Goal: Information Seeking & Learning: Learn about a topic

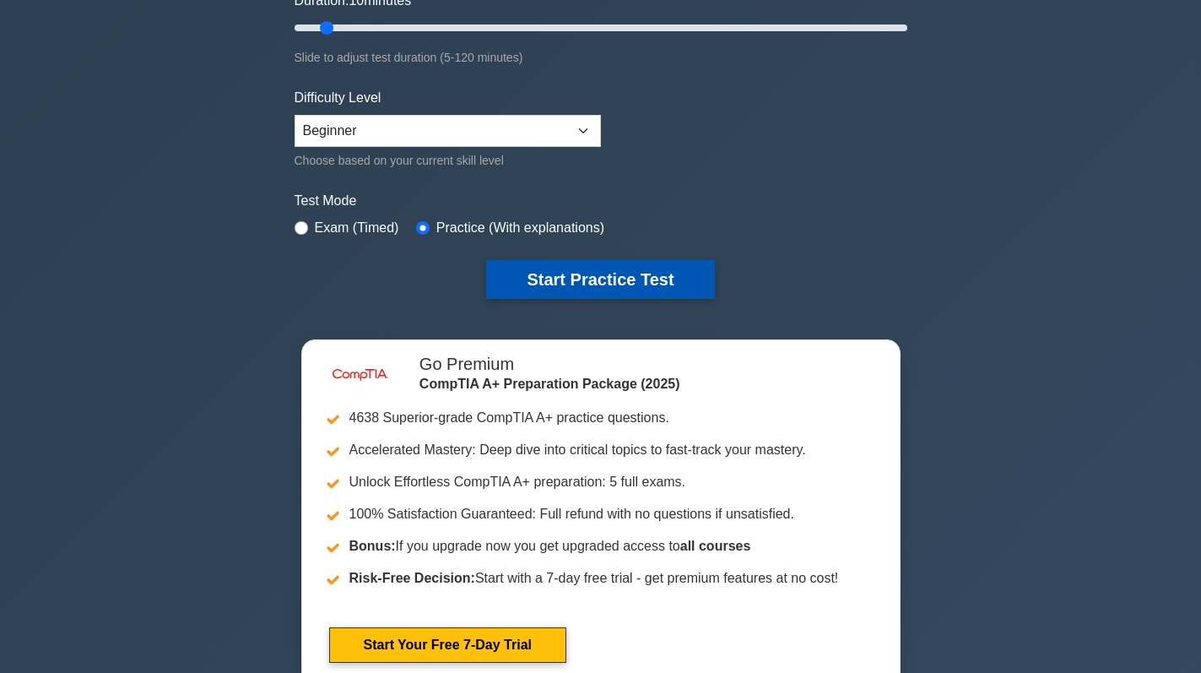
click at [647, 268] on button "Start Practice Test" at bounding box center [600, 279] width 228 height 39
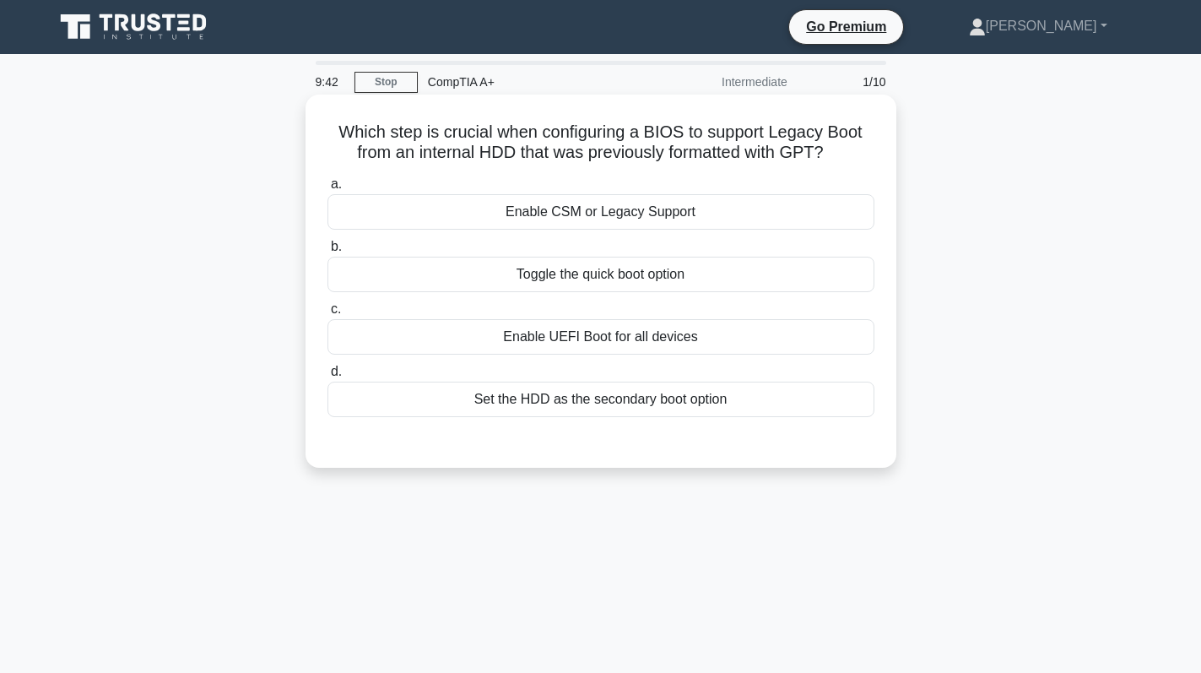
click at [707, 217] on div "Enable CSM or Legacy Support" at bounding box center [601, 211] width 547 height 35
click at [328, 190] on input "a. Enable CSM or Legacy Support" at bounding box center [328, 184] width 0 height 11
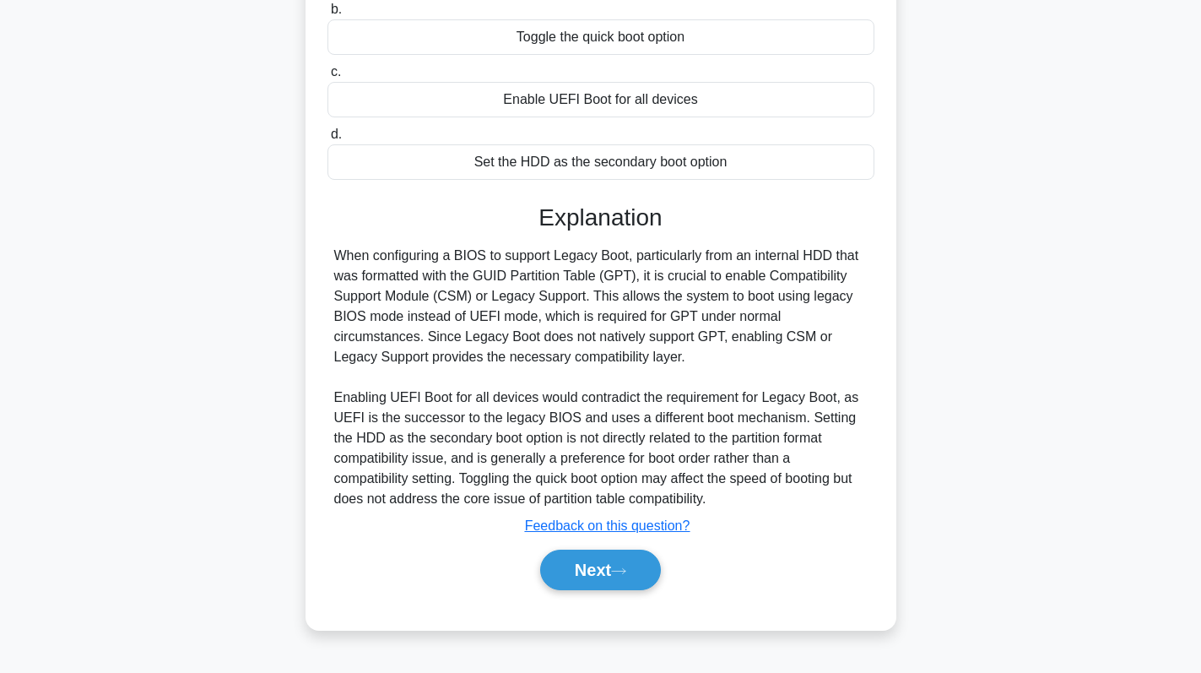
scroll to position [239, 0]
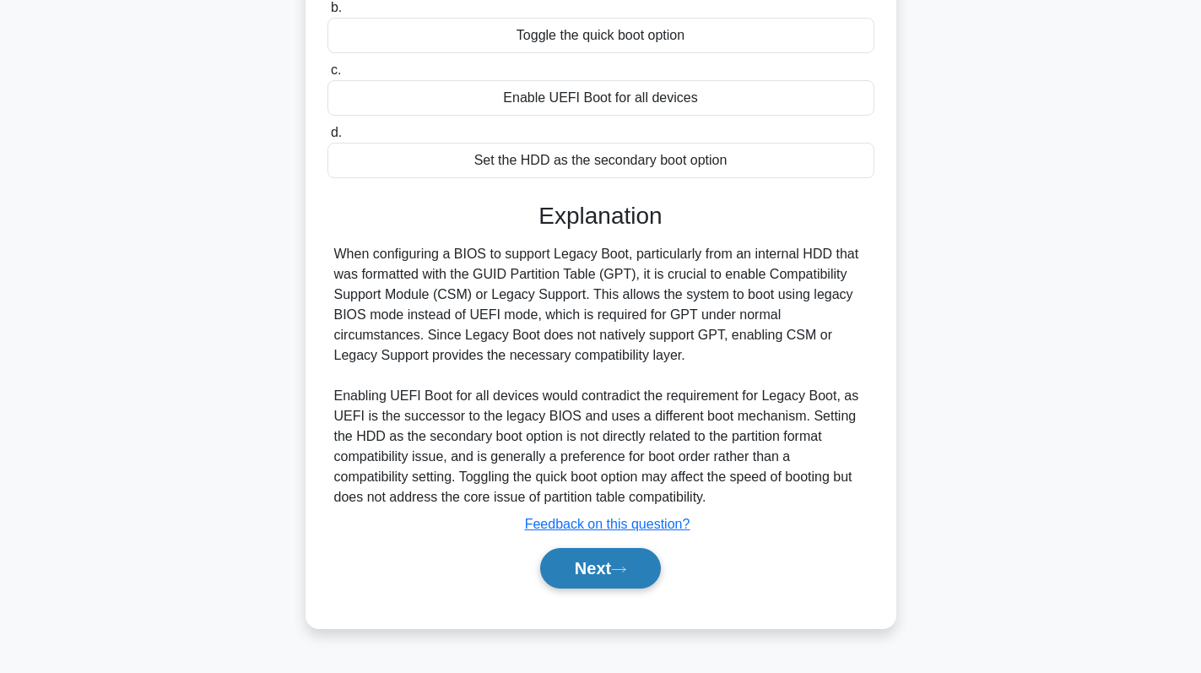
click at [590, 573] on button "Next" at bounding box center [600, 568] width 121 height 41
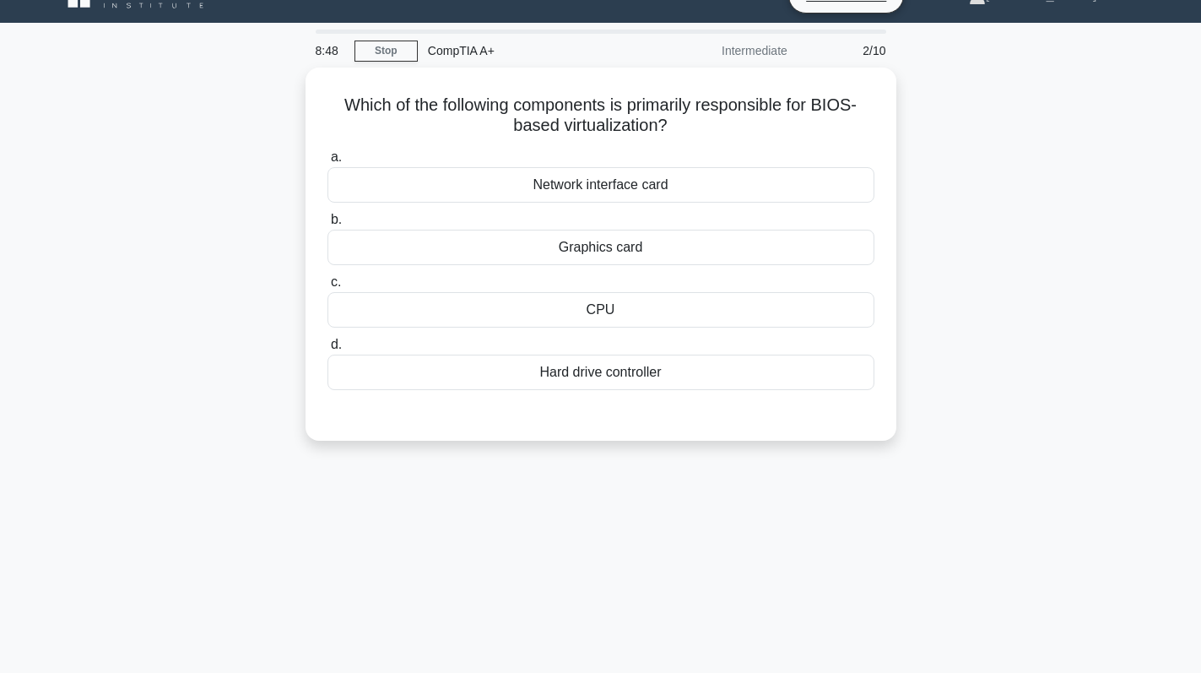
scroll to position [0, 0]
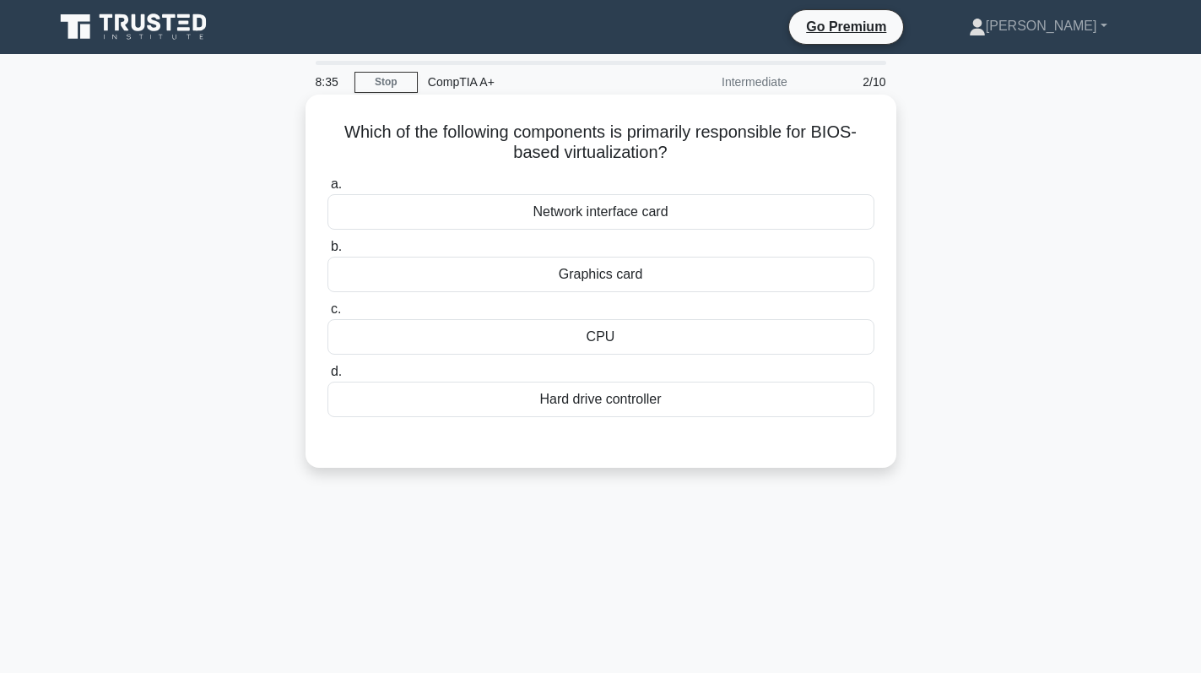
click at [652, 346] on div "CPU" at bounding box center [601, 336] width 547 height 35
click at [328, 315] on input "c. CPU" at bounding box center [328, 309] width 0 height 11
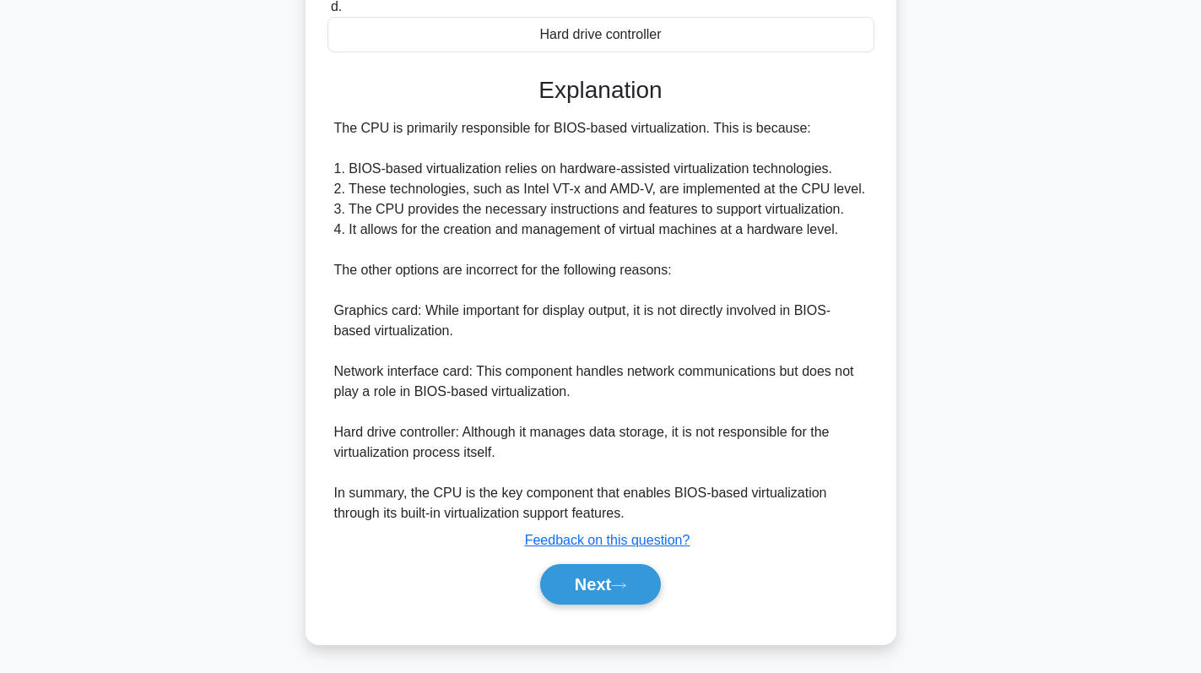
scroll to position [369, 0]
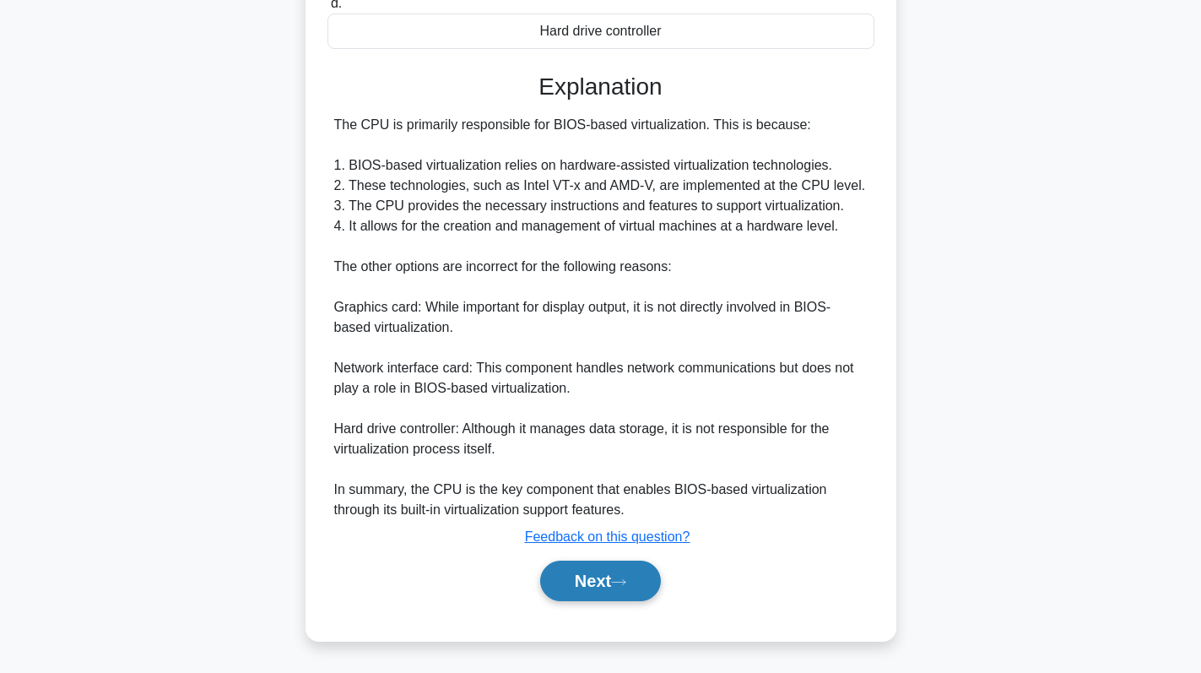
click at [618, 582] on icon at bounding box center [618, 581] width 15 height 9
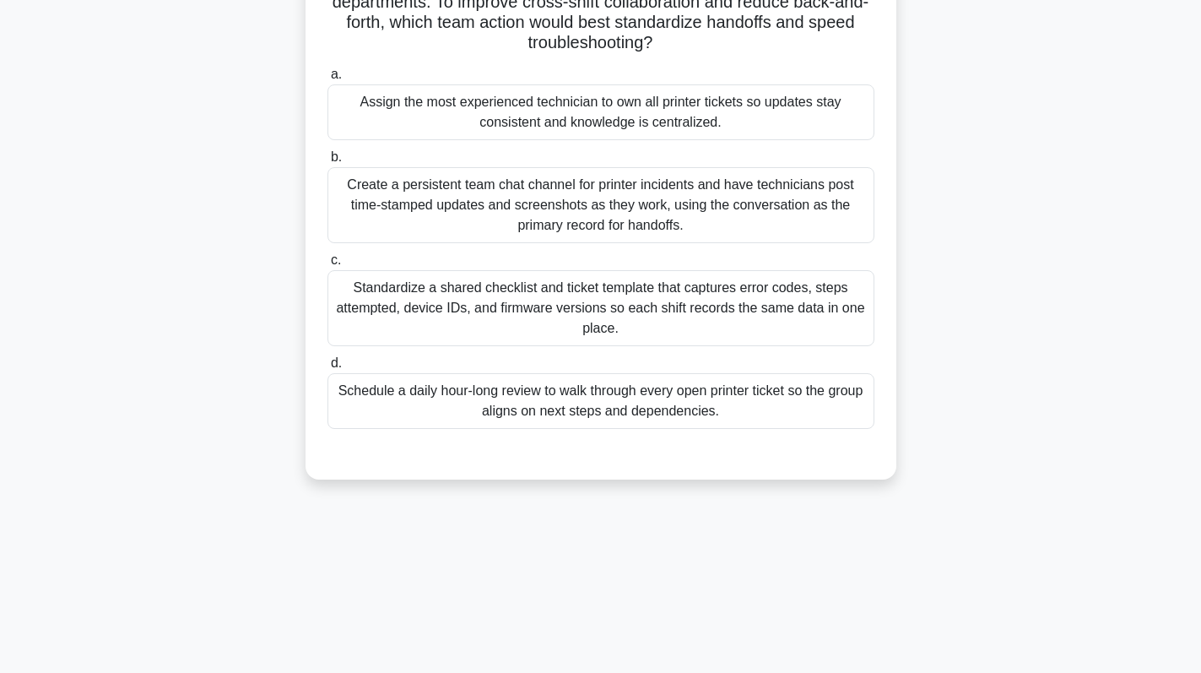
scroll to position [0, 0]
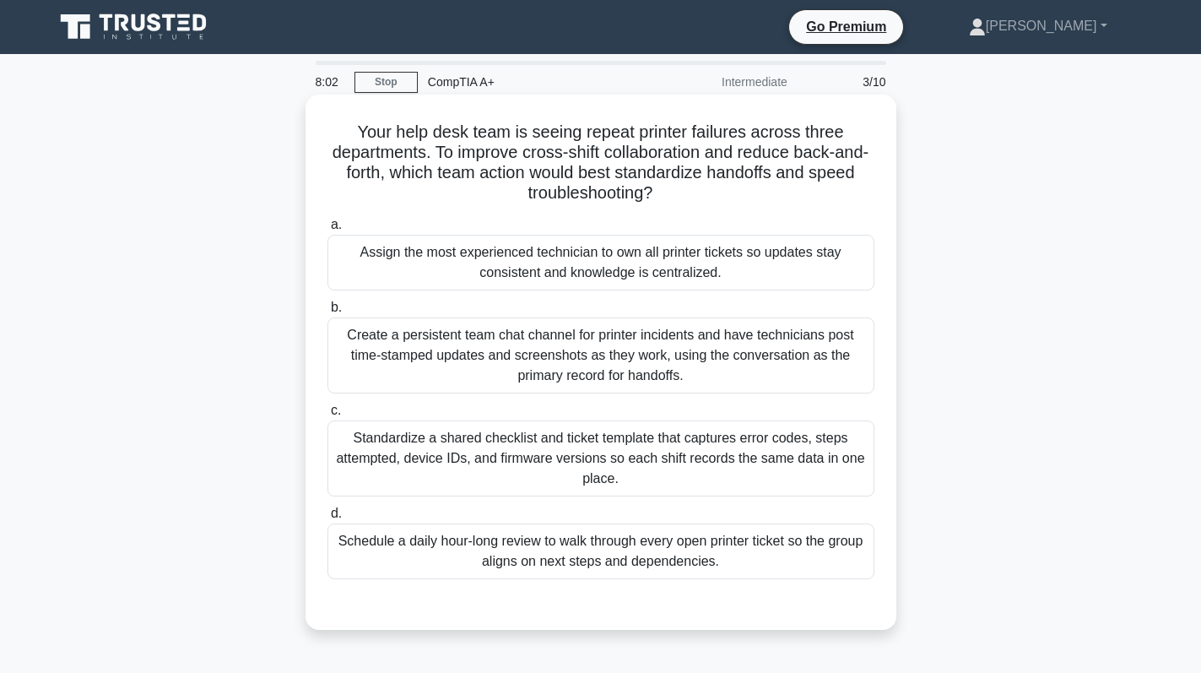
click at [620, 430] on div "Standardize a shared checklist and ticket template that captures error codes, s…" at bounding box center [601, 458] width 547 height 76
click at [328, 416] on input "c. Standardize a shared checklist and ticket template that captures error codes…" at bounding box center [328, 410] width 0 height 11
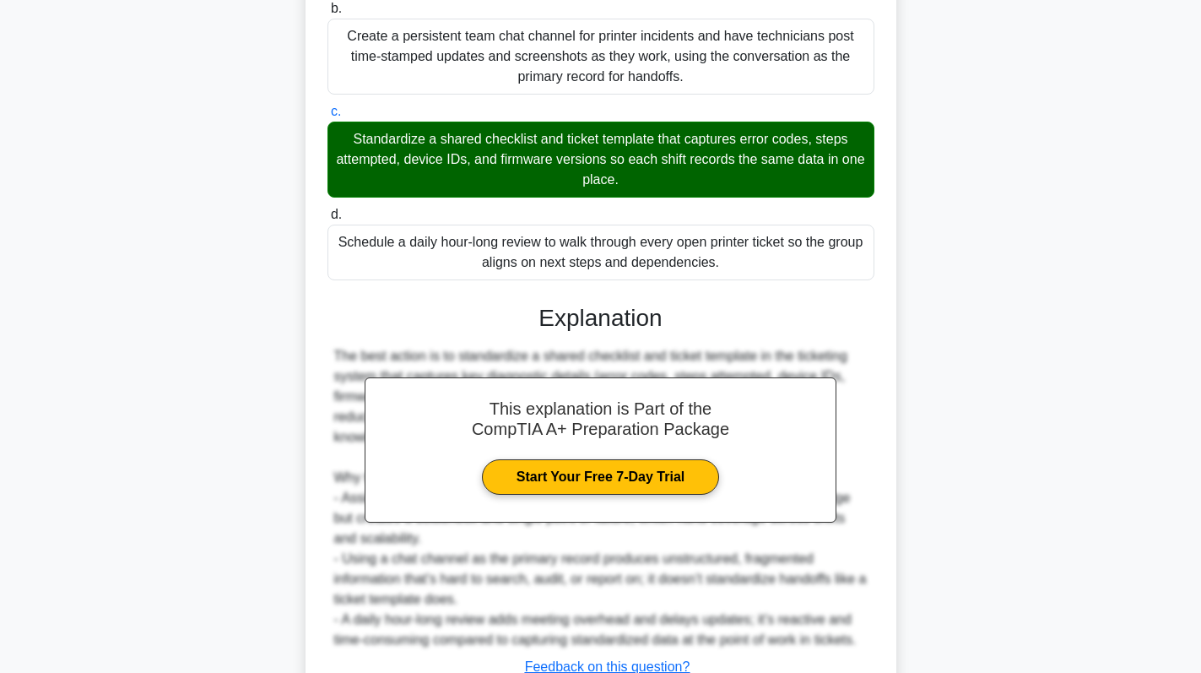
scroll to position [422, 0]
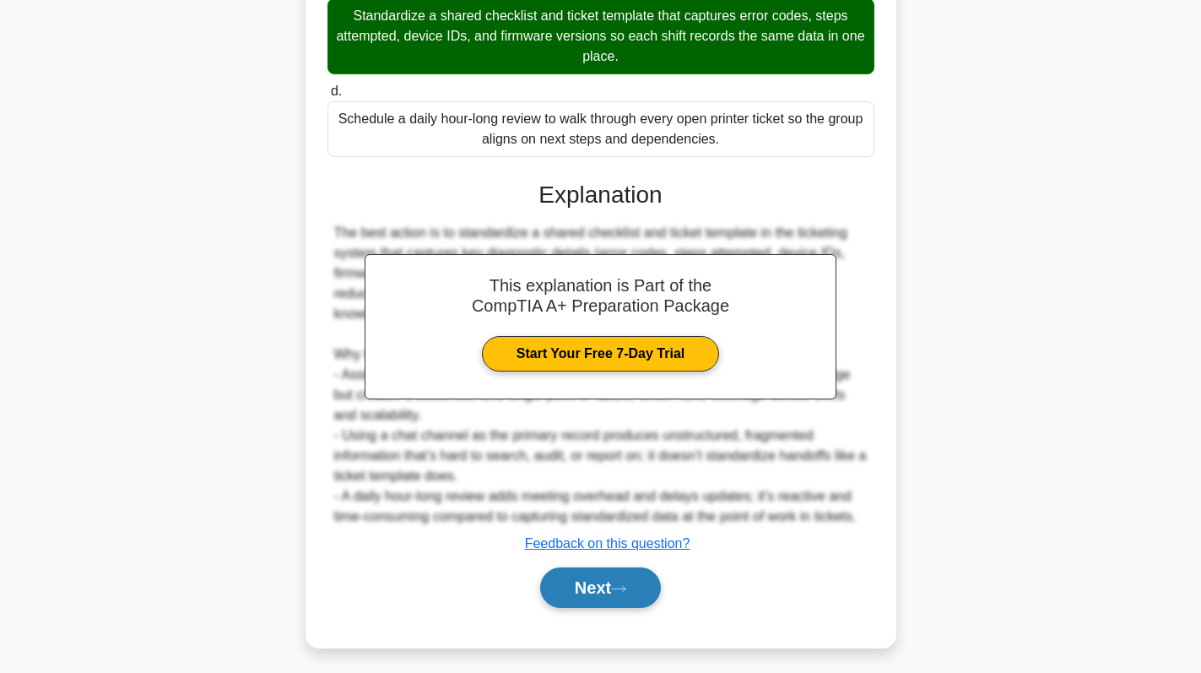
click at [615, 592] on button "Next" at bounding box center [600, 587] width 121 height 41
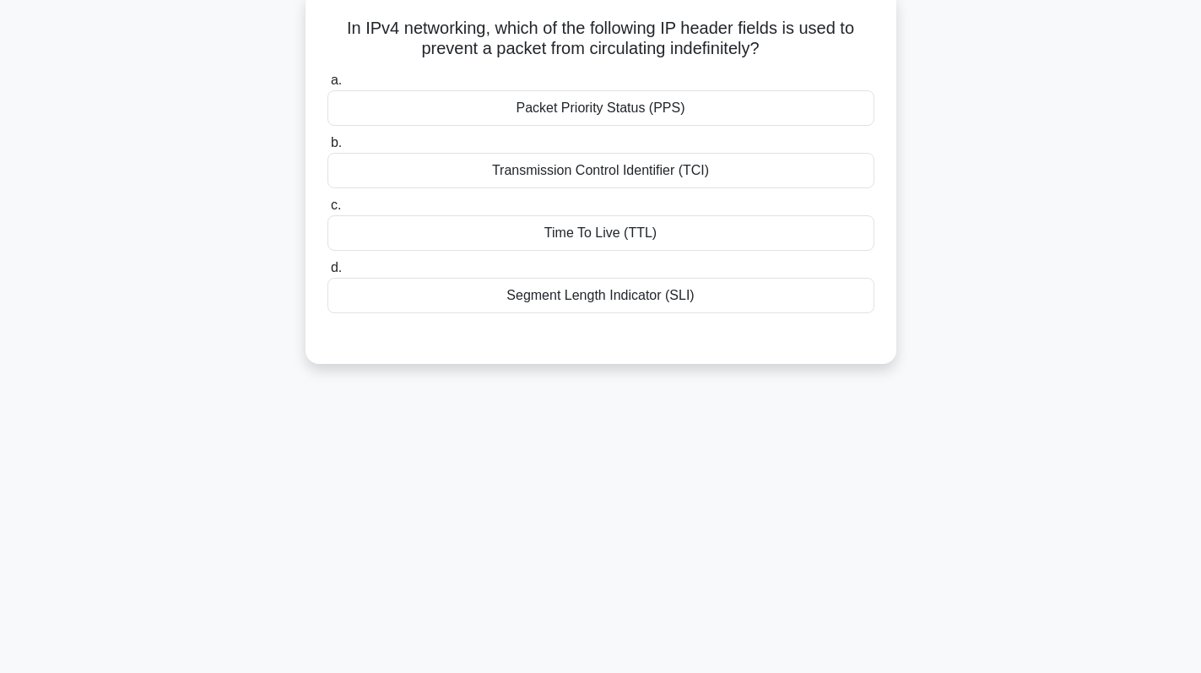
scroll to position [0, 0]
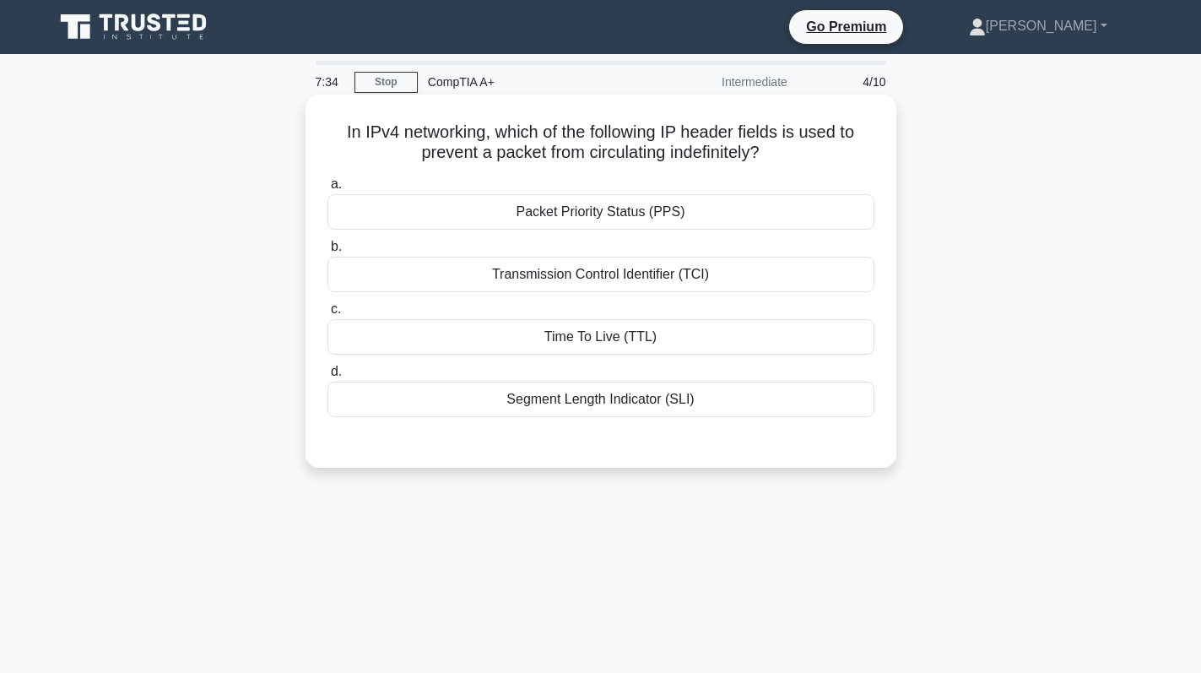
click at [728, 342] on div "Time To Live (TTL)" at bounding box center [601, 336] width 547 height 35
click at [328, 315] on input "c. Time To Live (TTL)" at bounding box center [328, 309] width 0 height 11
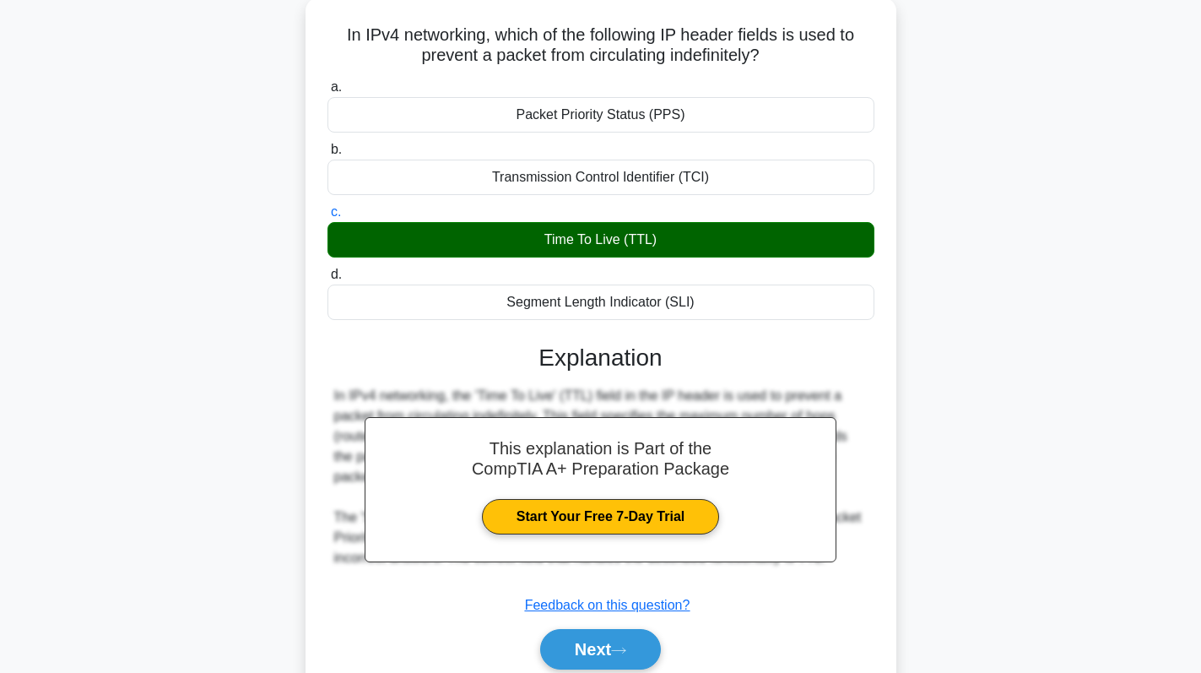
scroll to position [239, 0]
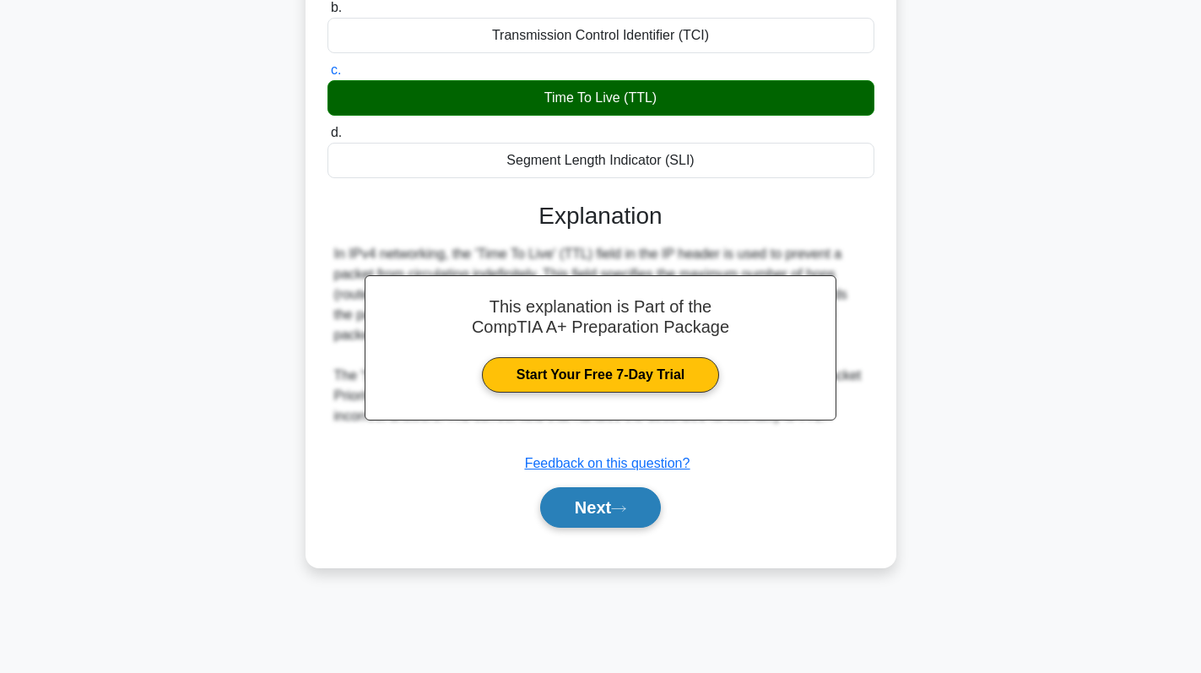
click at [575, 503] on button "Next" at bounding box center [600, 507] width 121 height 41
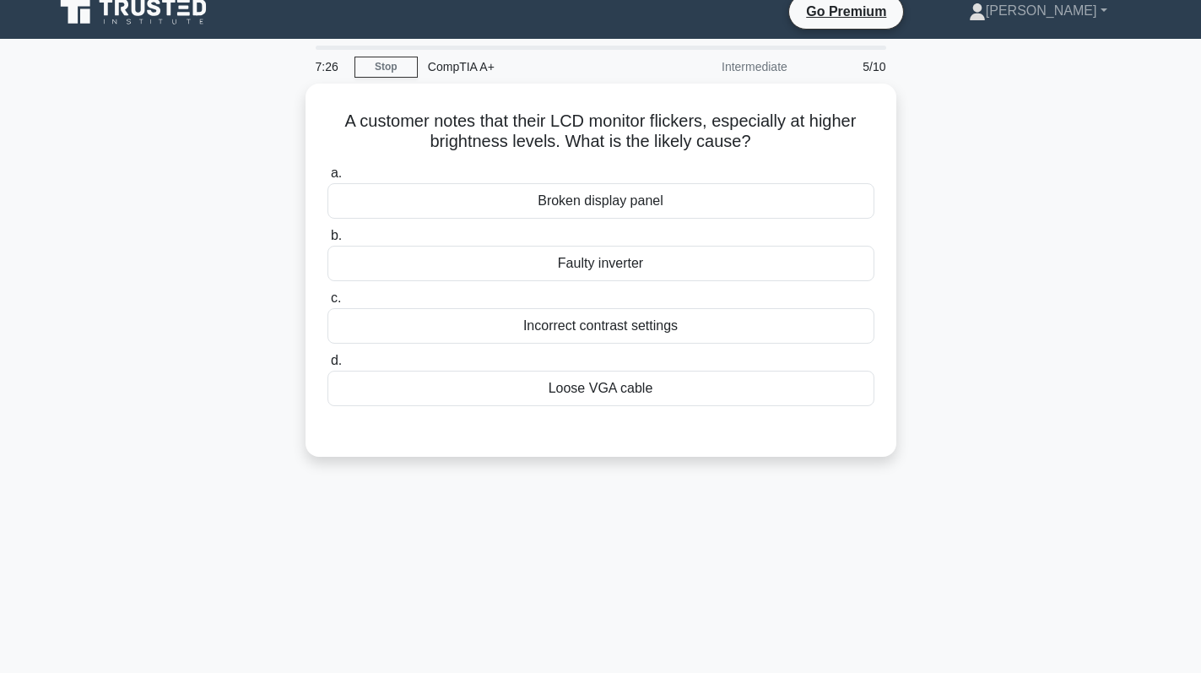
scroll to position [0, 0]
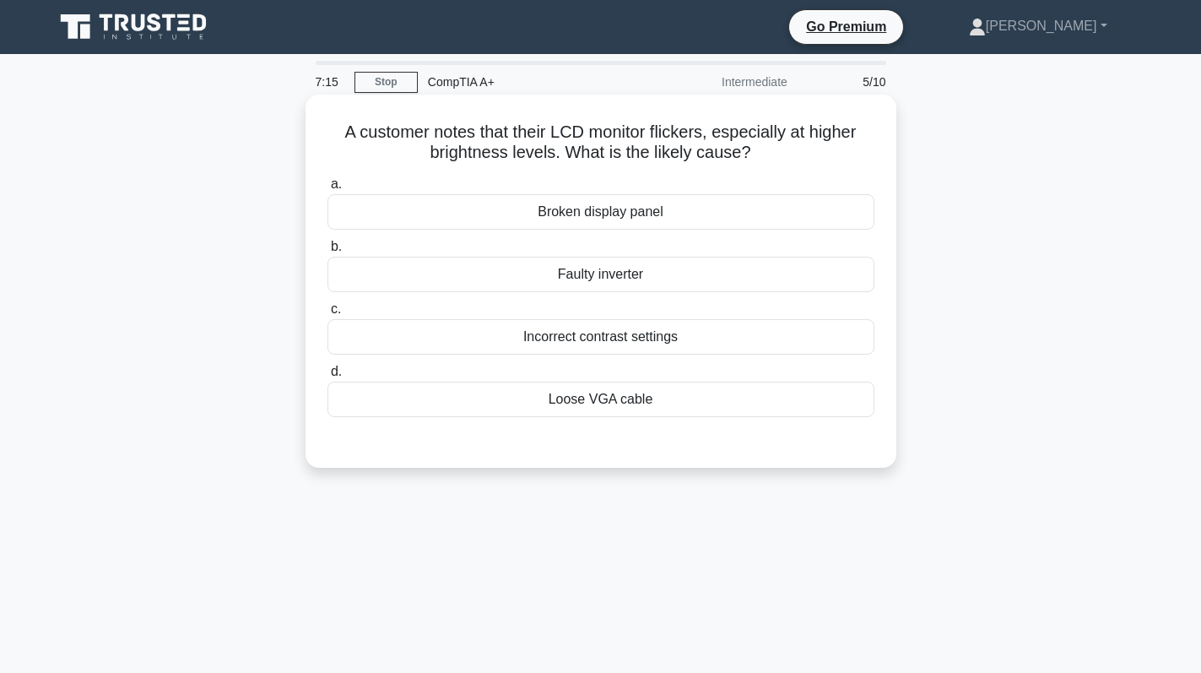
click at [719, 405] on div "Loose VGA cable" at bounding box center [601, 399] width 547 height 35
click at [328, 377] on input "d. Loose VGA cable" at bounding box center [328, 371] width 0 height 11
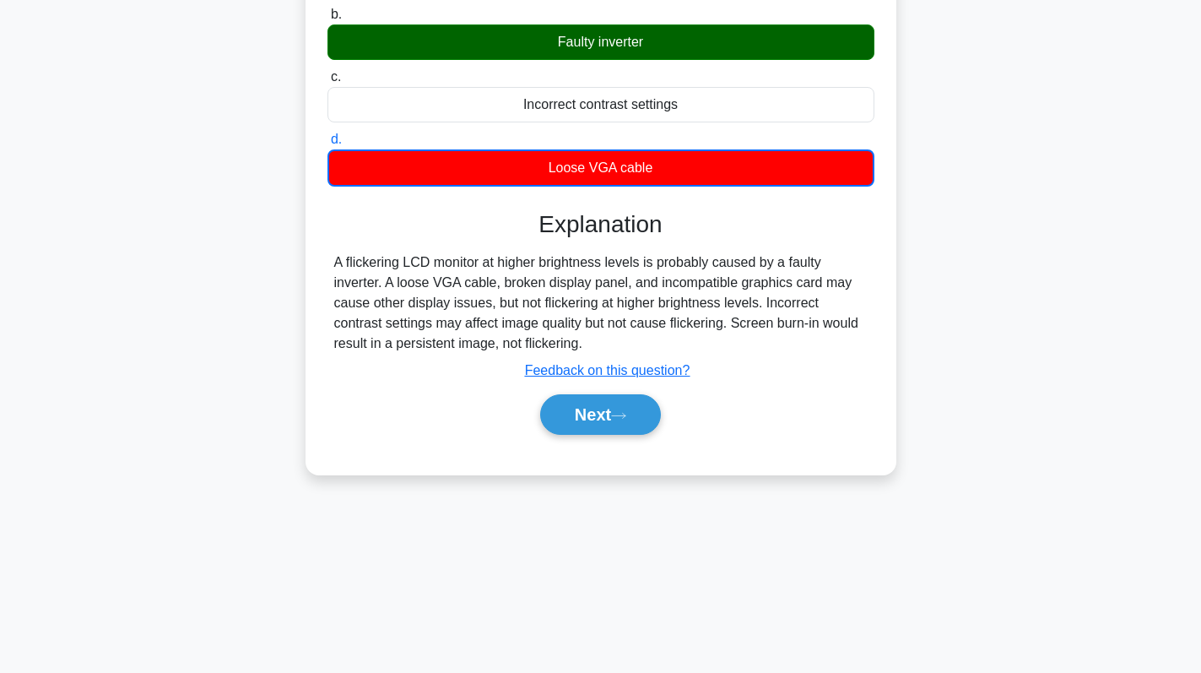
scroll to position [239, 0]
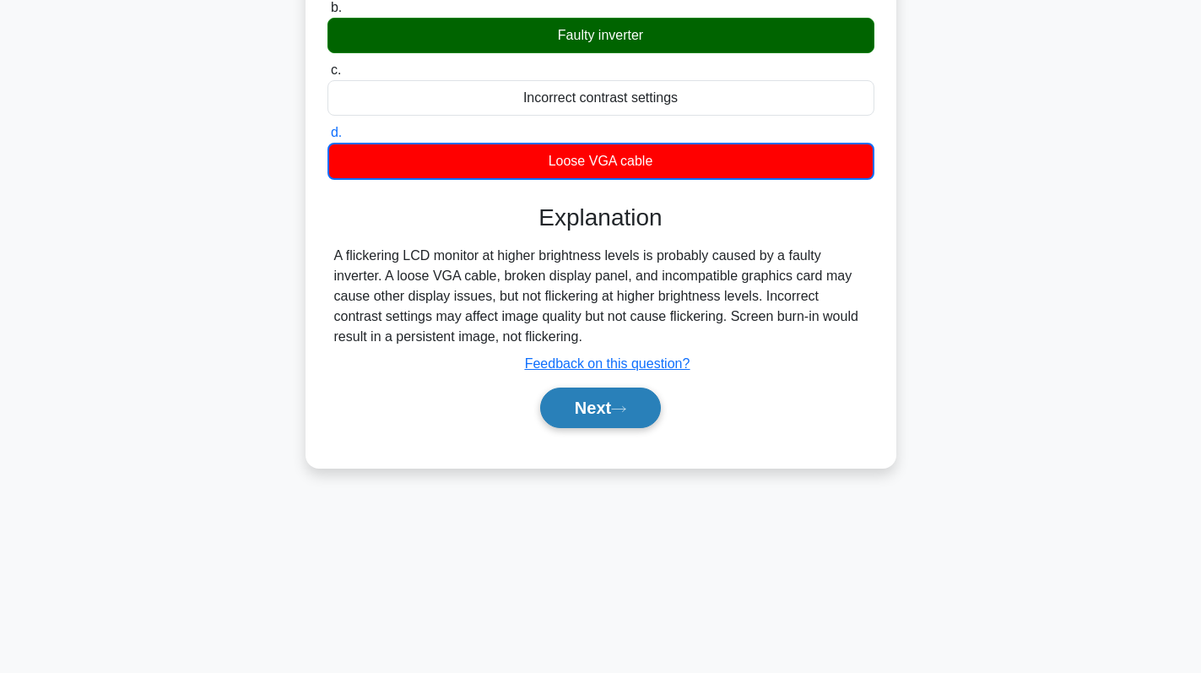
click at [600, 409] on button "Next" at bounding box center [600, 407] width 121 height 41
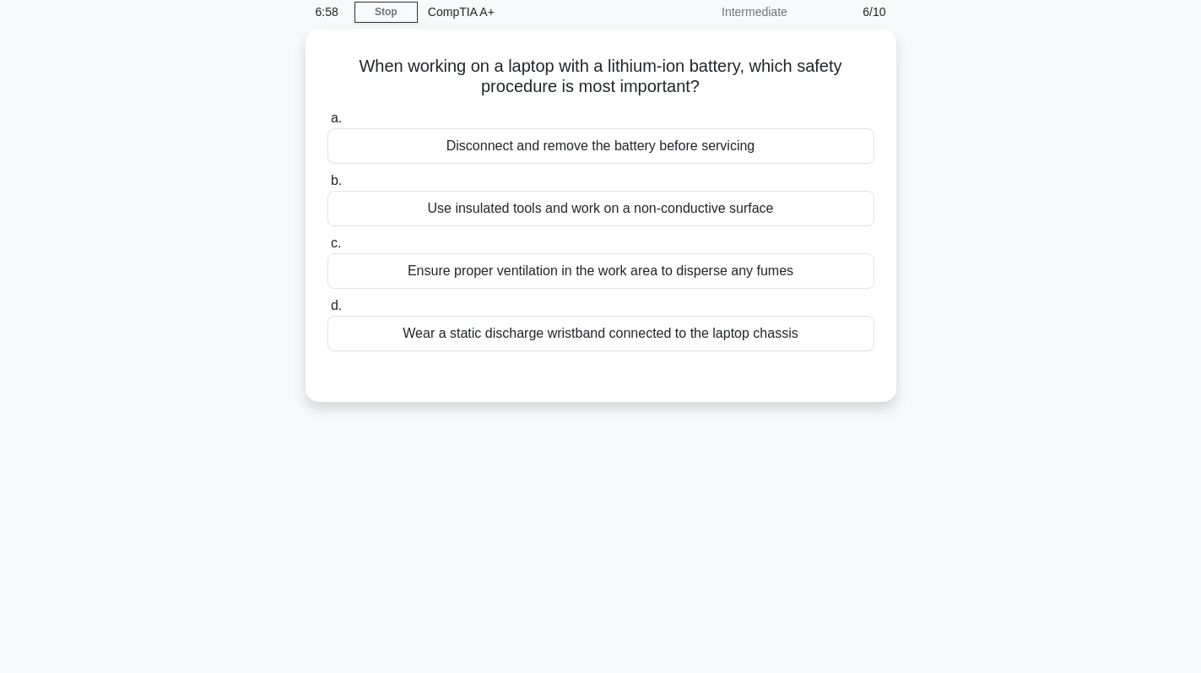
scroll to position [0, 0]
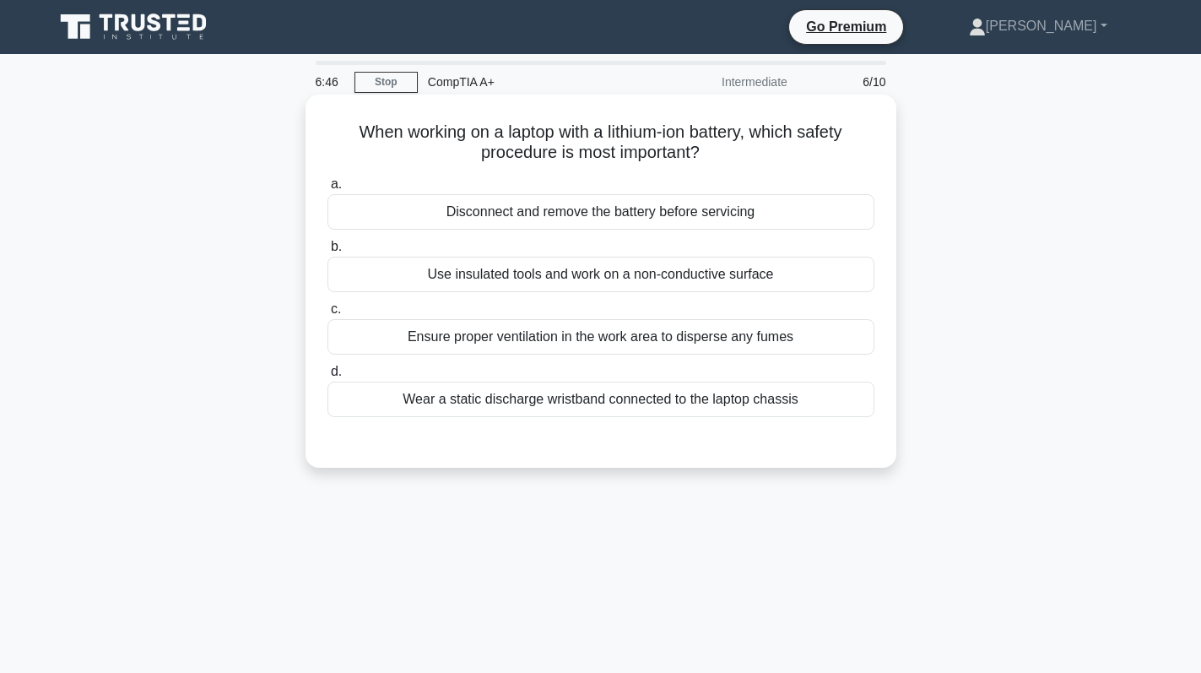
click at [750, 206] on div "Disconnect and remove the battery before servicing" at bounding box center [601, 211] width 547 height 35
click at [328, 190] on input "a. Disconnect and remove the battery before servicing" at bounding box center [328, 184] width 0 height 11
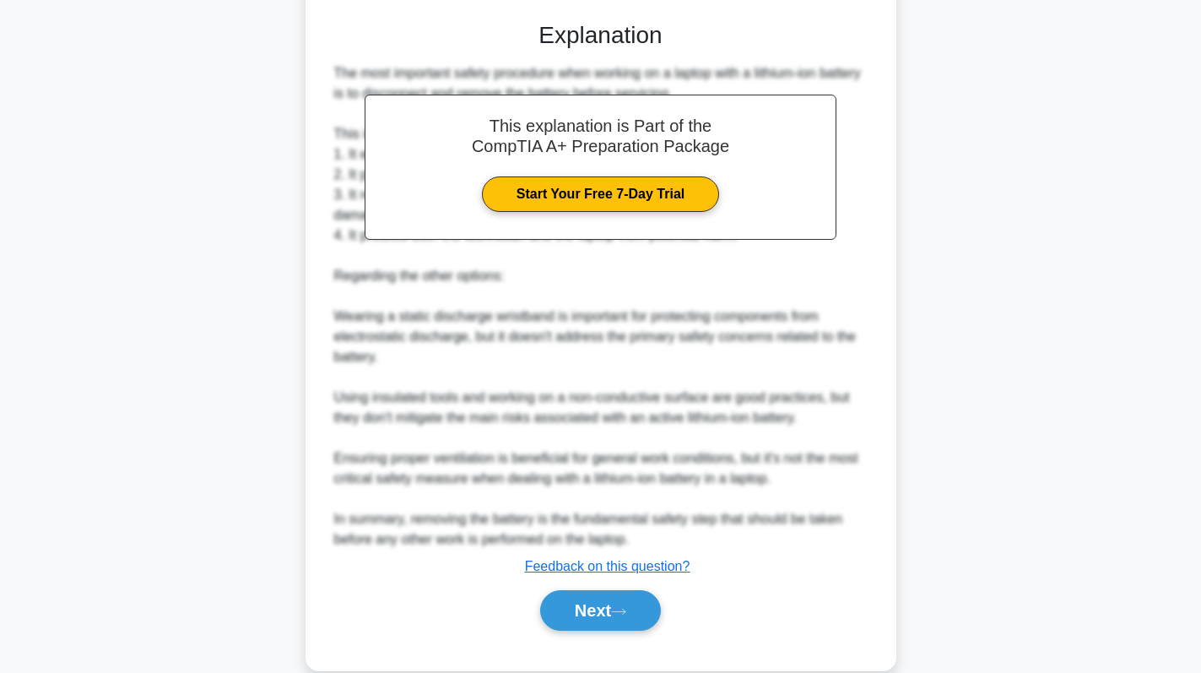
scroll to position [422, 0]
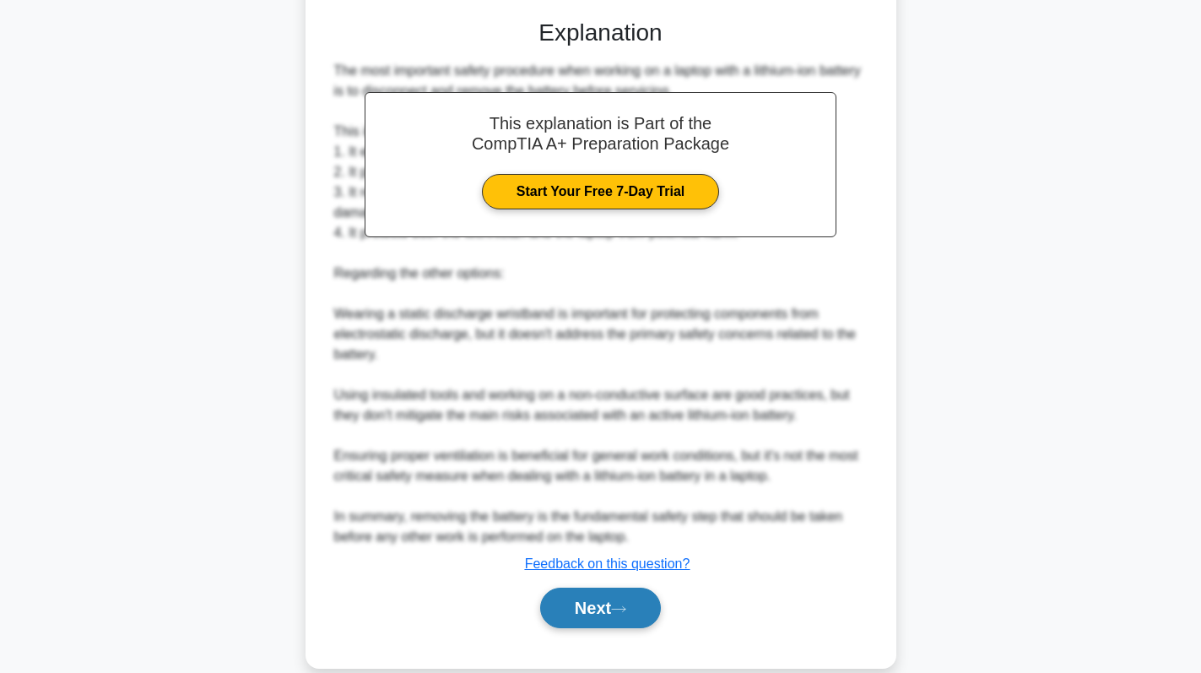
click at [604, 619] on button "Next" at bounding box center [600, 608] width 121 height 41
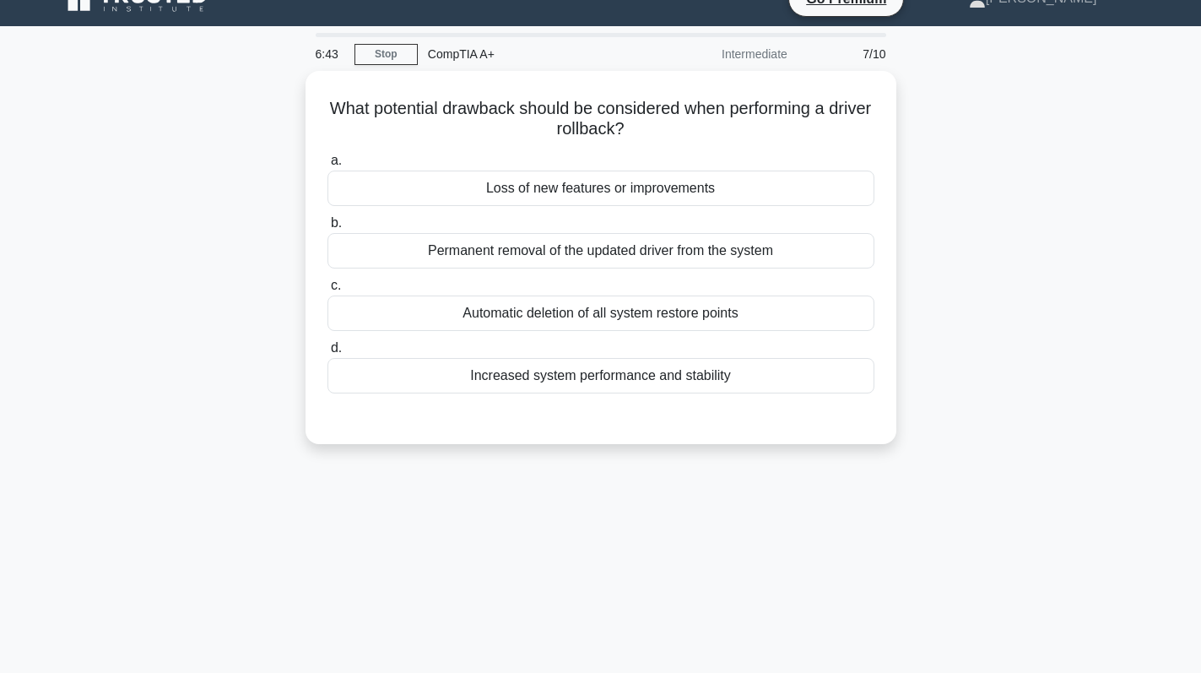
scroll to position [0, 0]
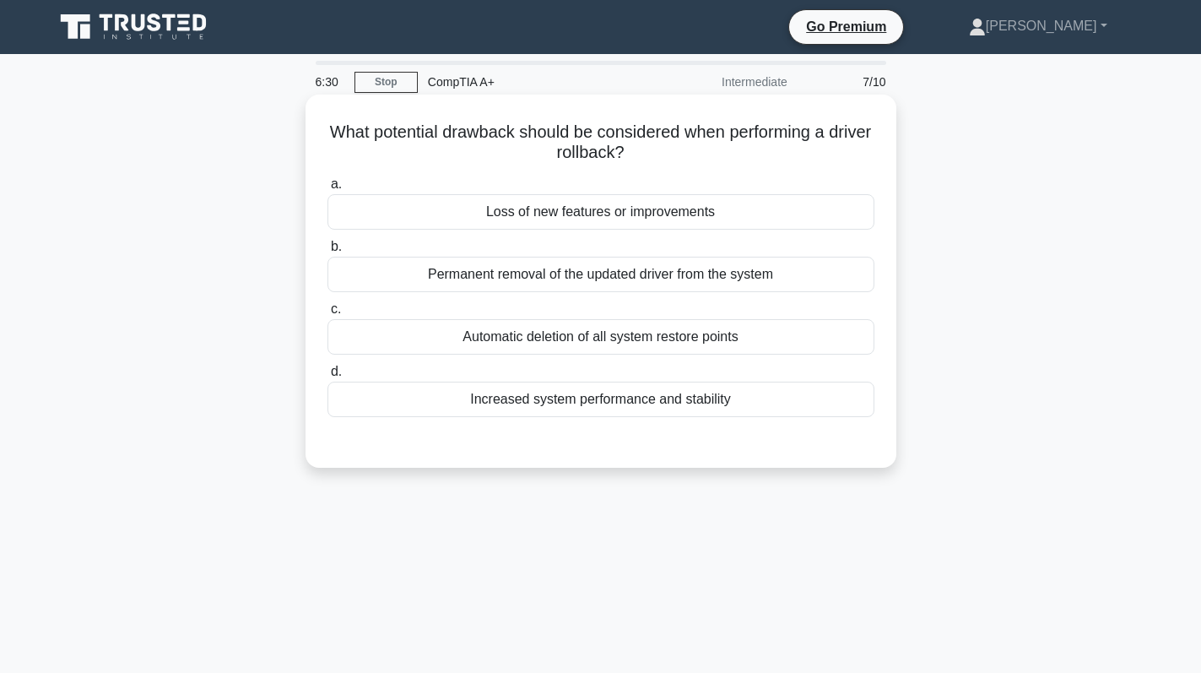
drag, startPoint x: 345, startPoint y: 134, endPoint x: 739, endPoint y: 155, distance: 394.8
click at [739, 155] on h5 "What potential drawback should be considered when performing a driver rollback?…" at bounding box center [601, 143] width 550 height 42
copy h5 "What potential drawback should be considered when performing a driver rollback?"
click at [693, 228] on div "Loss of new features or improvements" at bounding box center [601, 211] width 547 height 35
click at [328, 190] on input "a. Loss of new features or improvements" at bounding box center [328, 184] width 0 height 11
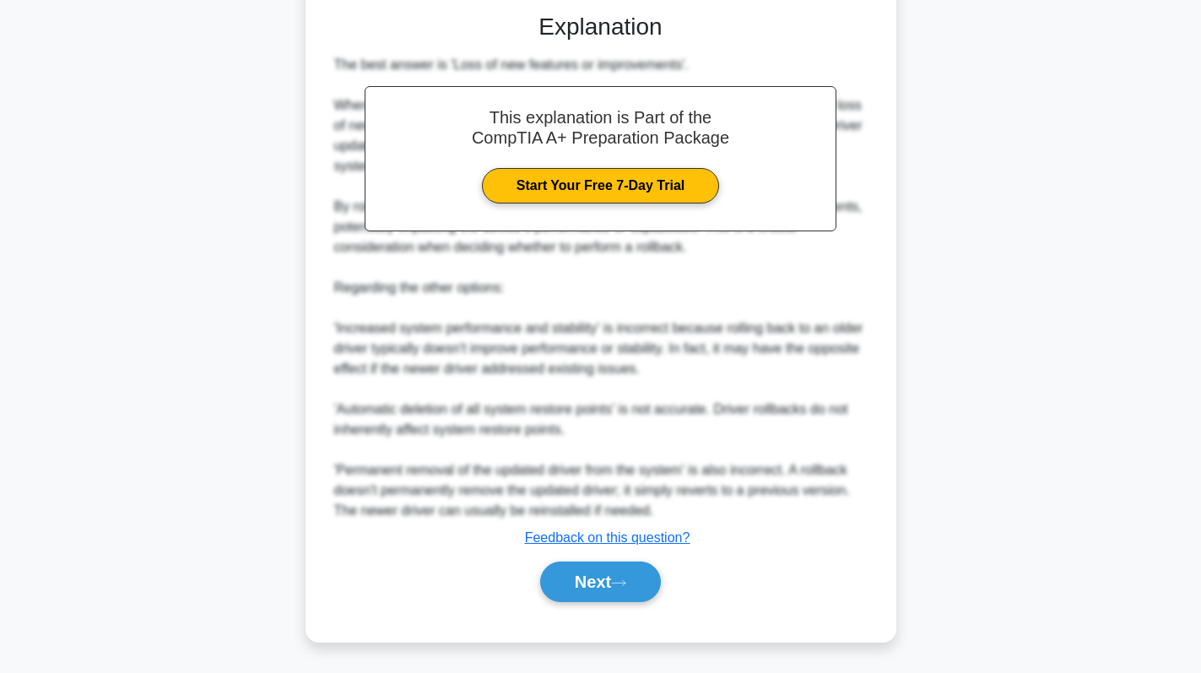
scroll to position [430, 0]
click at [598, 579] on button "Next" at bounding box center [600, 580] width 121 height 41
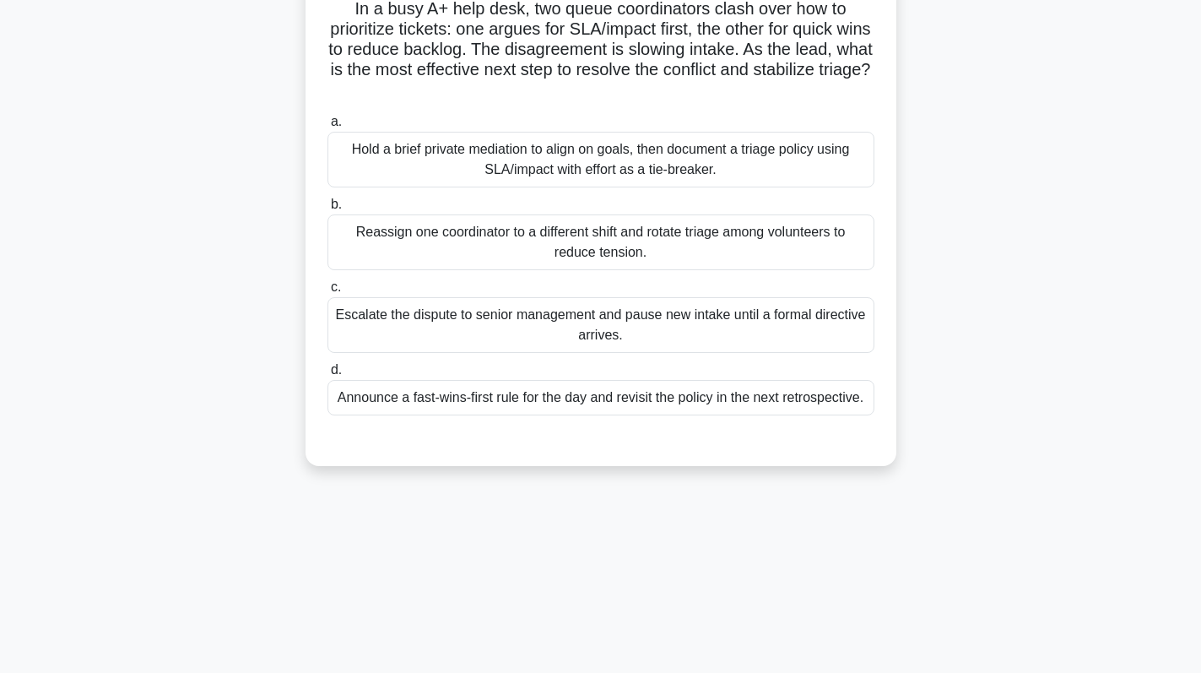
scroll to position [0, 0]
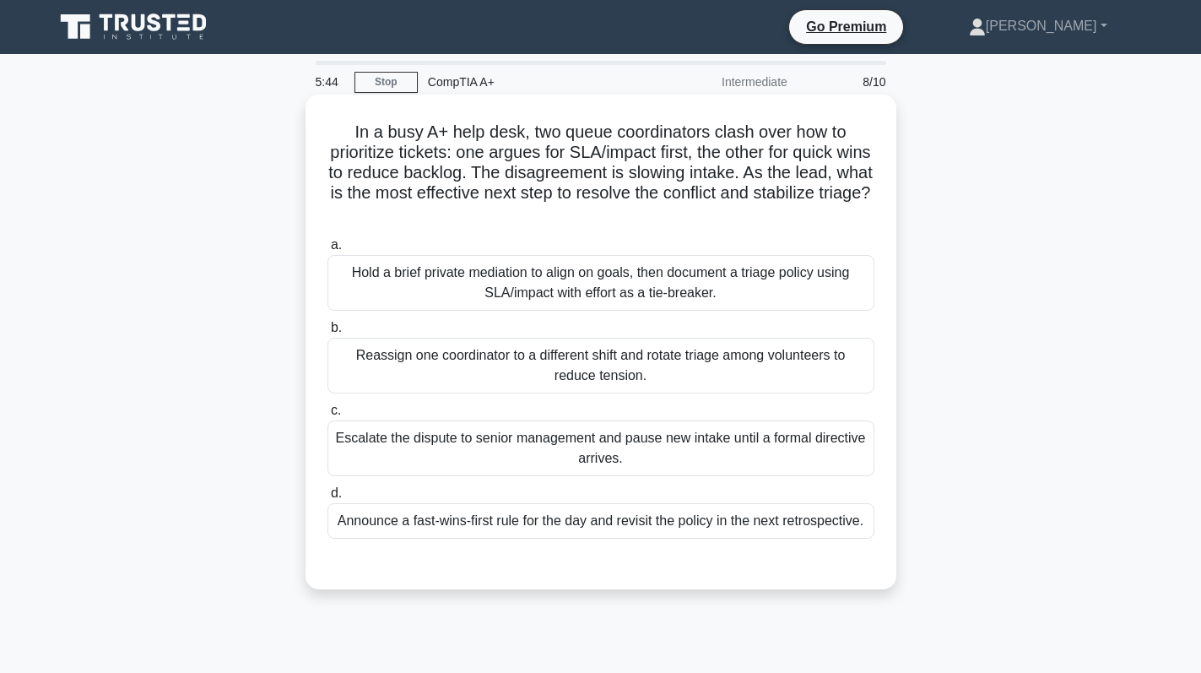
drag, startPoint x: 657, startPoint y: 209, endPoint x: 321, endPoint y: 123, distance: 346.8
click at [321, 123] on div "In a busy A+ help desk, two queue coordinators clash over how to prioritize tic…" at bounding box center [600, 341] width 577 height 481
copy h5 "In a busy A+ help desk, two queue coordinators clash over how to prioritize tic…"
click at [613, 302] on div "Hold a brief private mediation to align on goals, then document a triage policy…" at bounding box center [601, 283] width 547 height 56
click at [328, 251] on input "a. Hold a brief private mediation to align on goals, then document a triage pol…" at bounding box center [328, 245] width 0 height 11
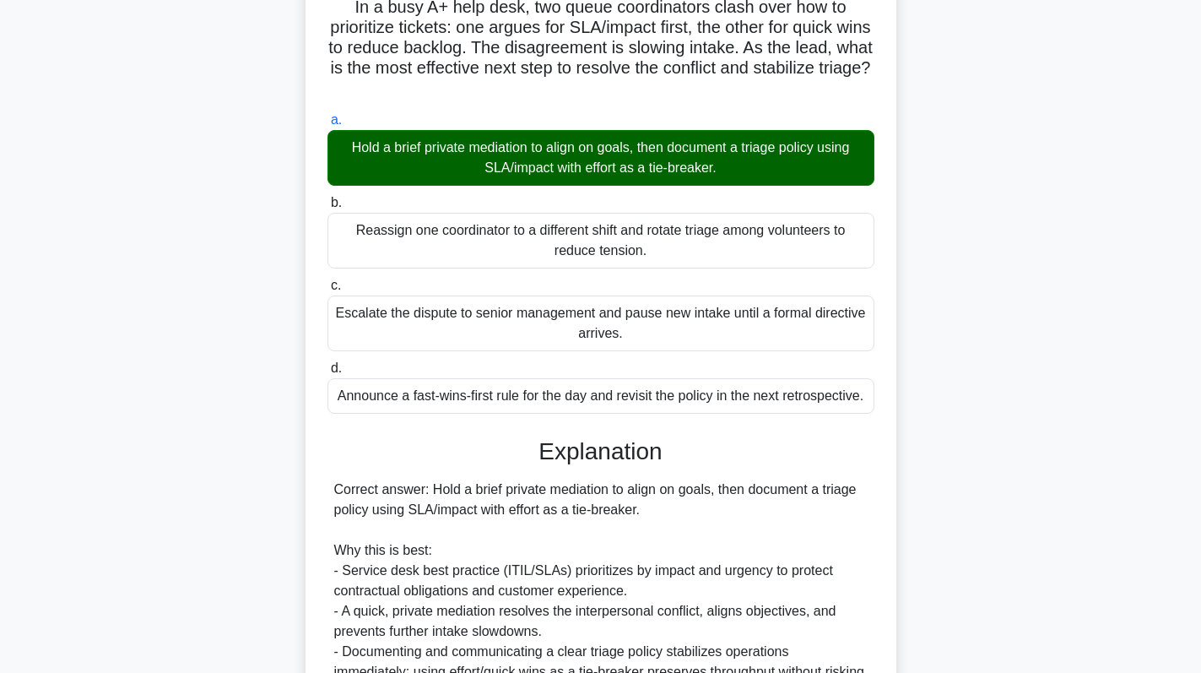
scroll to position [490, 0]
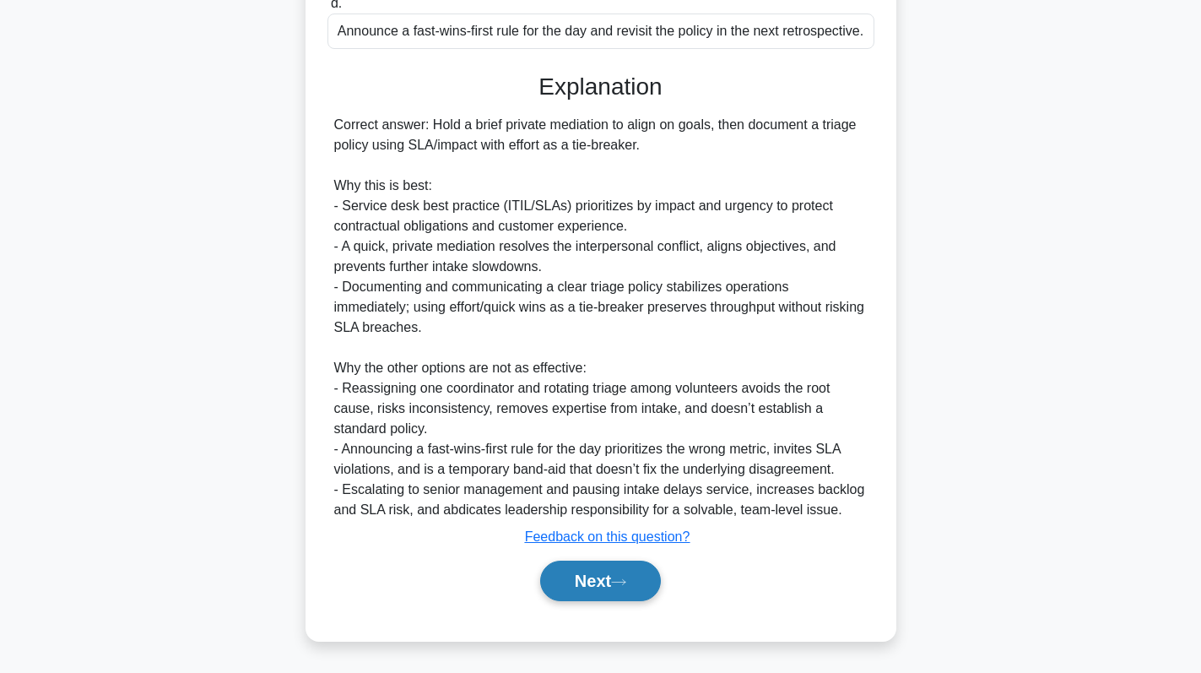
click at [603, 584] on button "Next" at bounding box center [600, 580] width 121 height 41
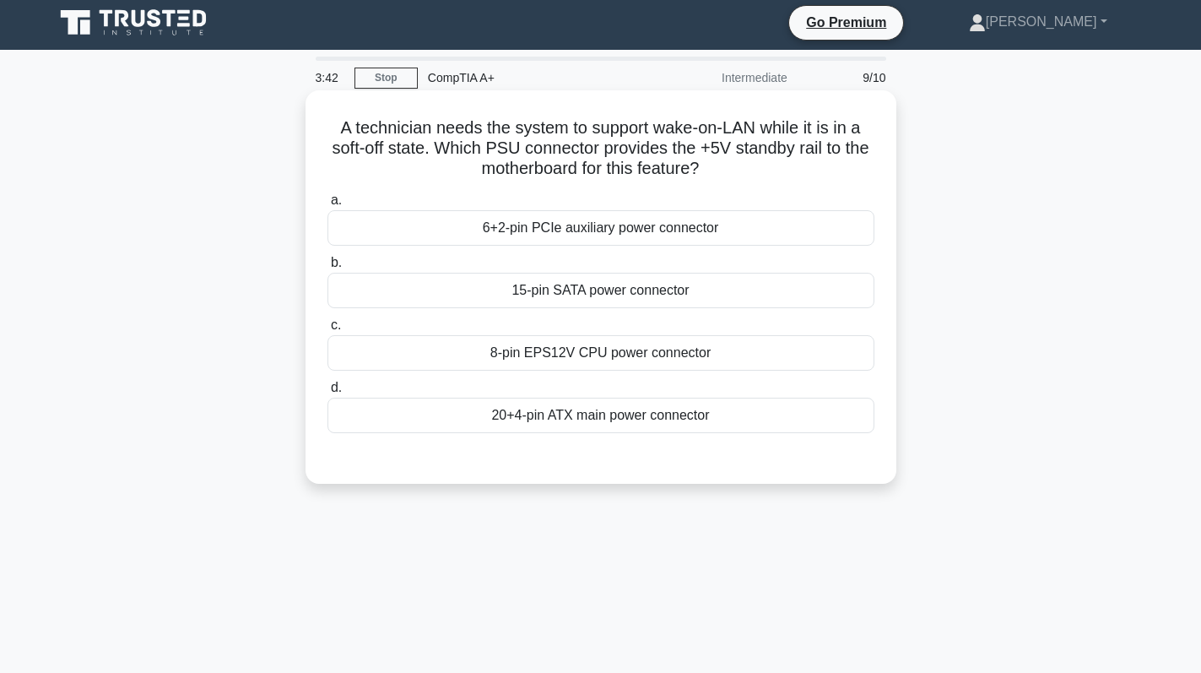
scroll to position [0, 0]
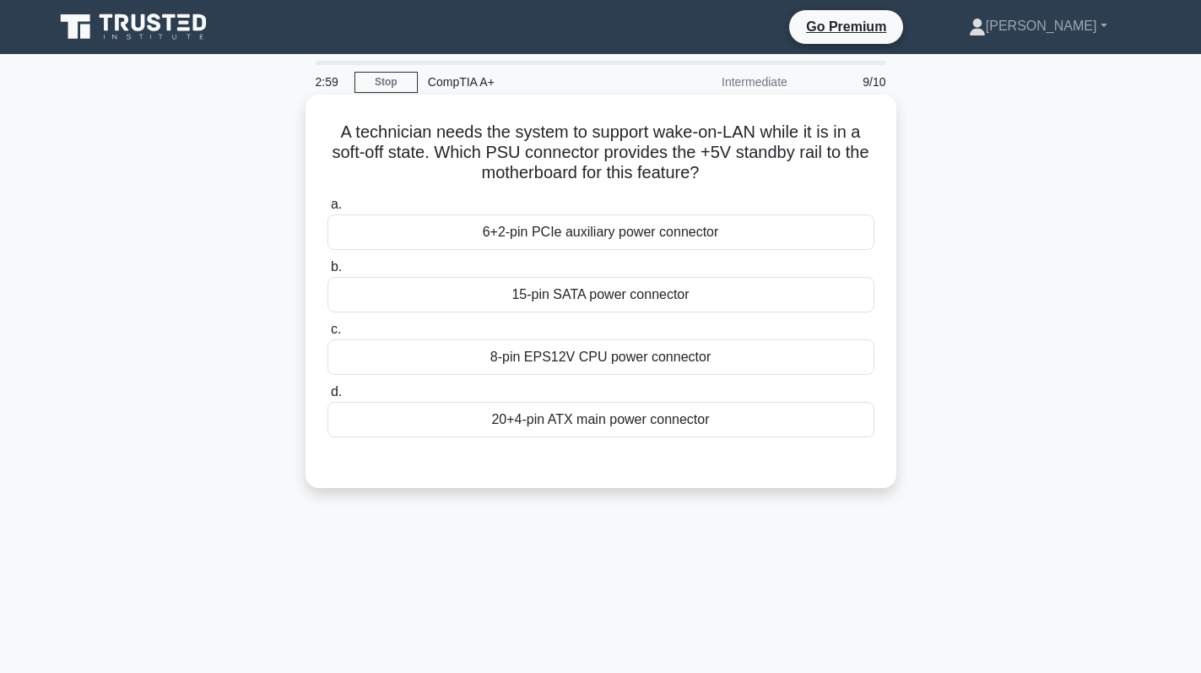
click at [703, 425] on div "20+4-pin ATX main power connector" at bounding box center [601, 419] width 547 height 35
click at [328, 398] on input "d. 20+4-pin ATX main power connector" at bounding box center [328, 392] width 0 height 11
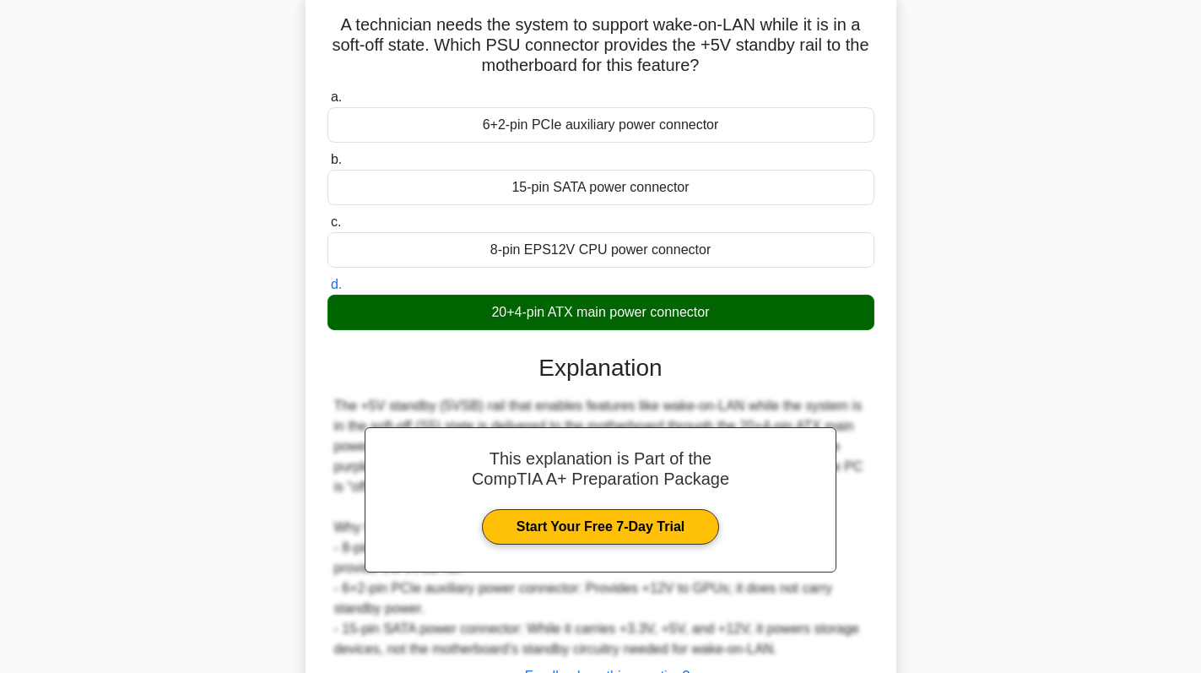
scroll to position [247, 0]
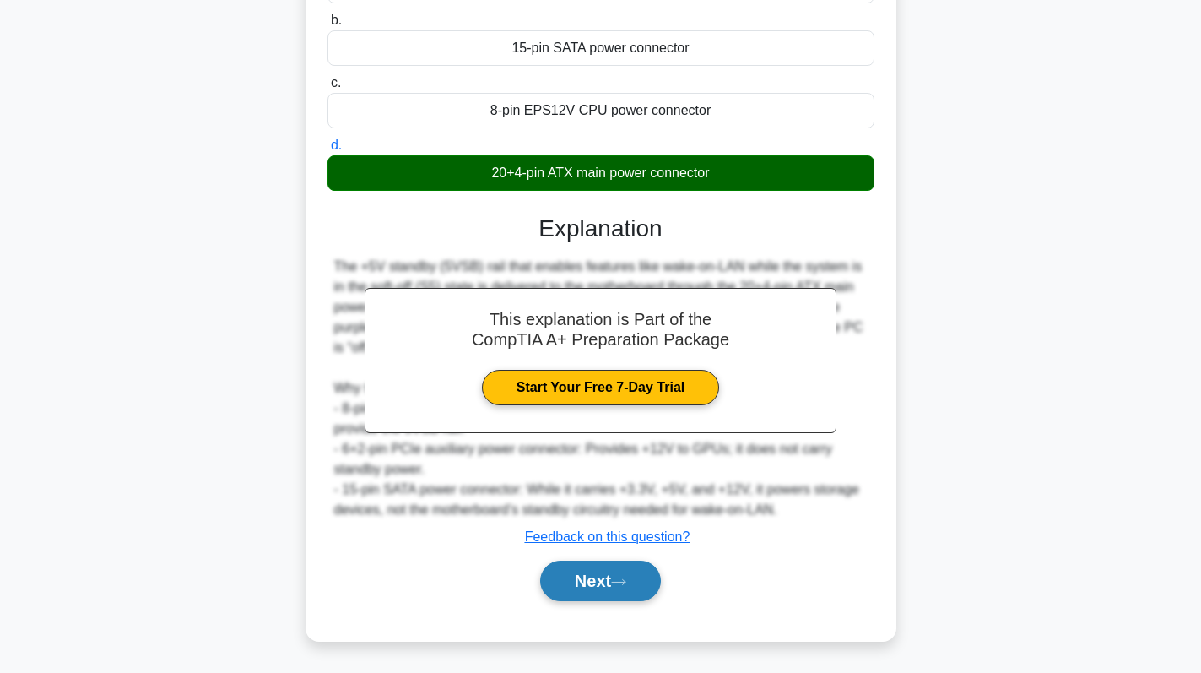
click at [600, 580] on button "Next" at bounding box center [600, 580] width 121 height 41
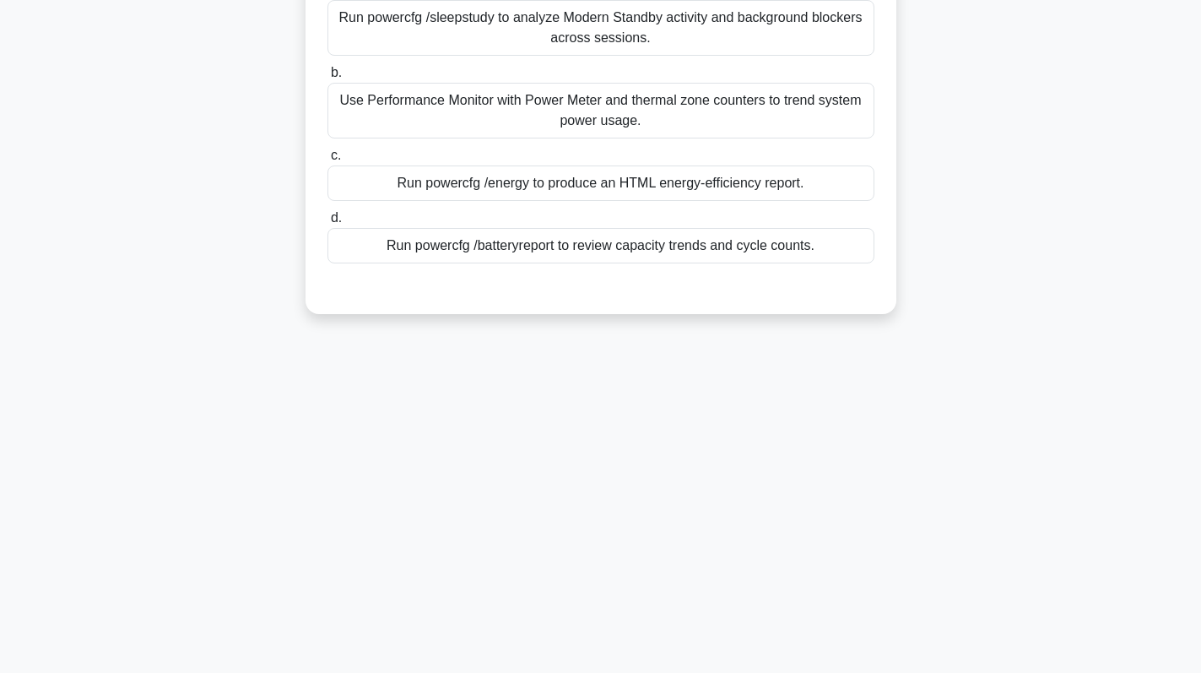
scroll to position [0, 0]
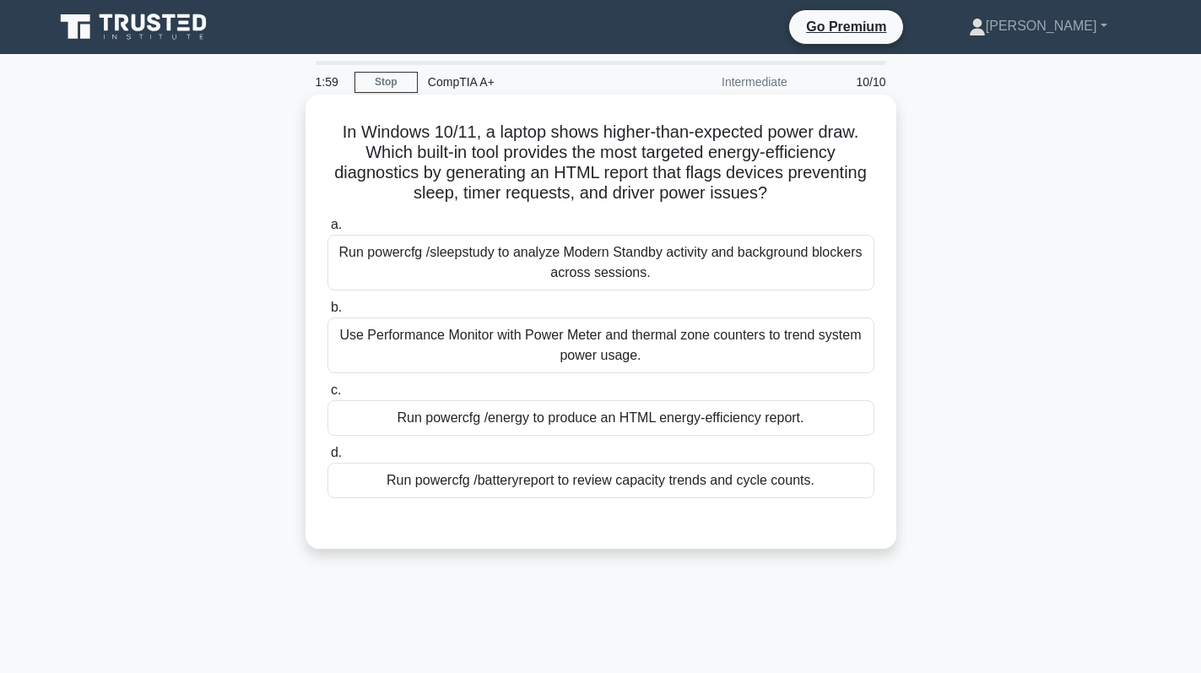
click at [652, 349] on div "Use Performance Monitor with Power Meter and thermal zone counters to trend sys…" at bounding box center [601, 345] width 547 height 56
click at [328, 313] on input "b. Use Performance Monitor with Power Meter and thermal zone counters to trend …" at bounding box center [328, 307] width 0 height 11
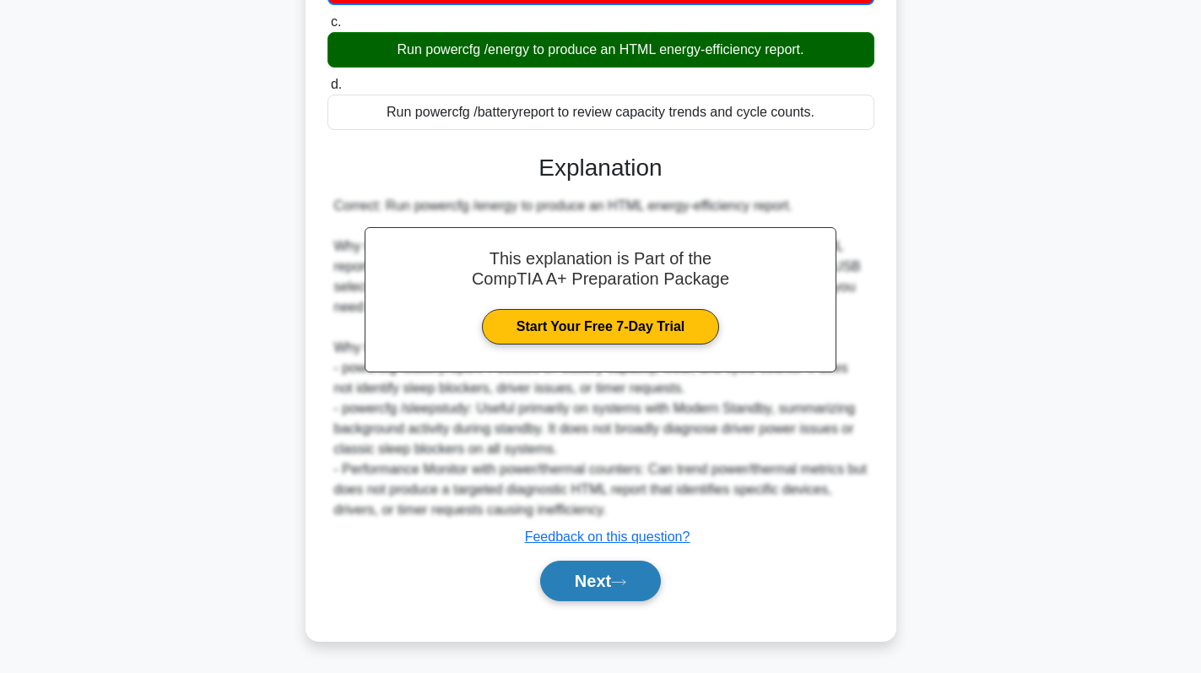
click at [611, 577] on button "Next" at bounding box center [600, 580] width 121 height 41
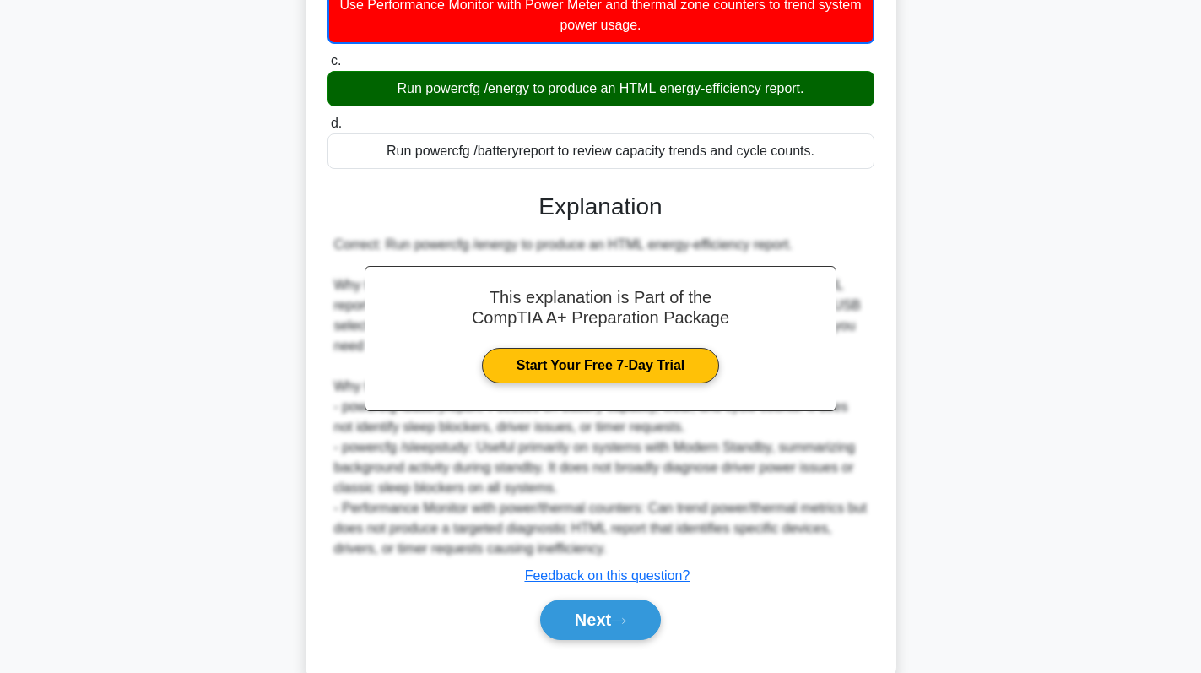
scroll to position [371, 0]
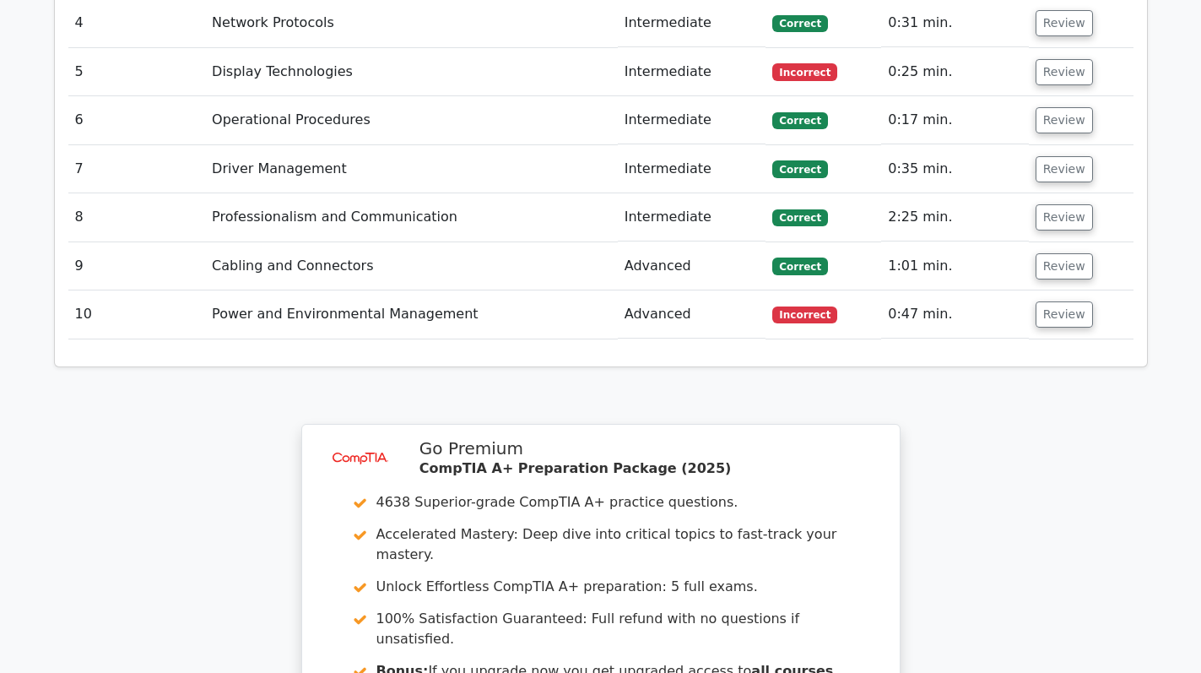
scroll to position [2729, 0]
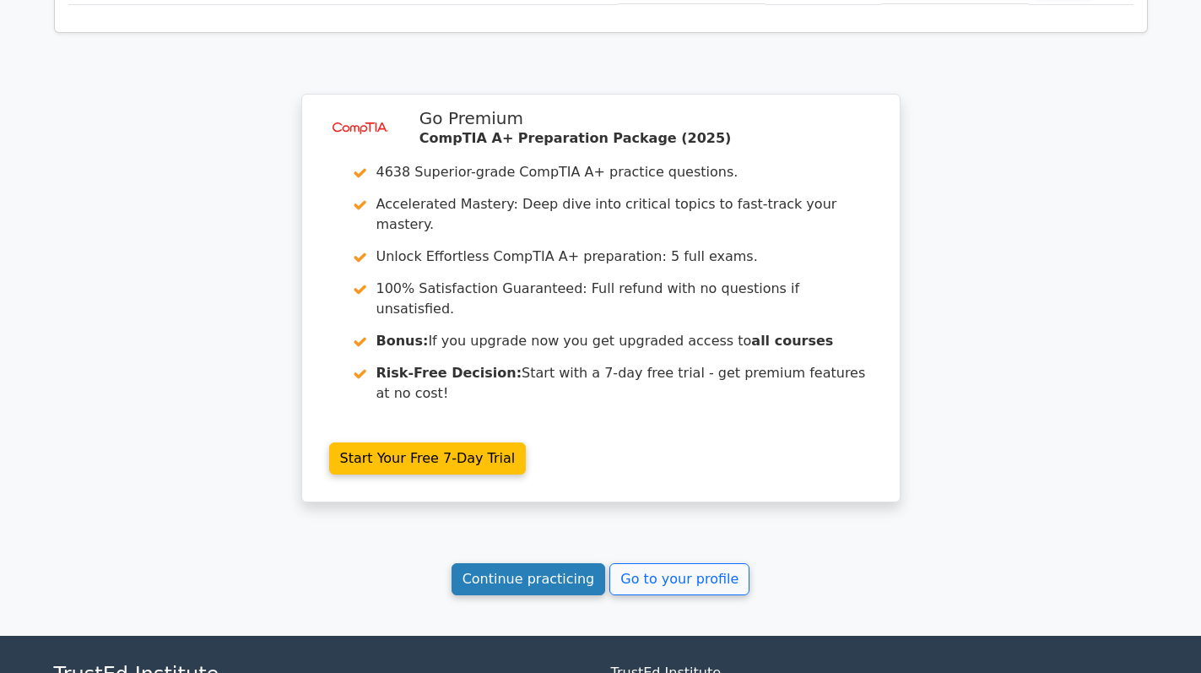
click at [518, 563] on link "Continue practicing" at bounding box center [529, 579] width 154 height 32
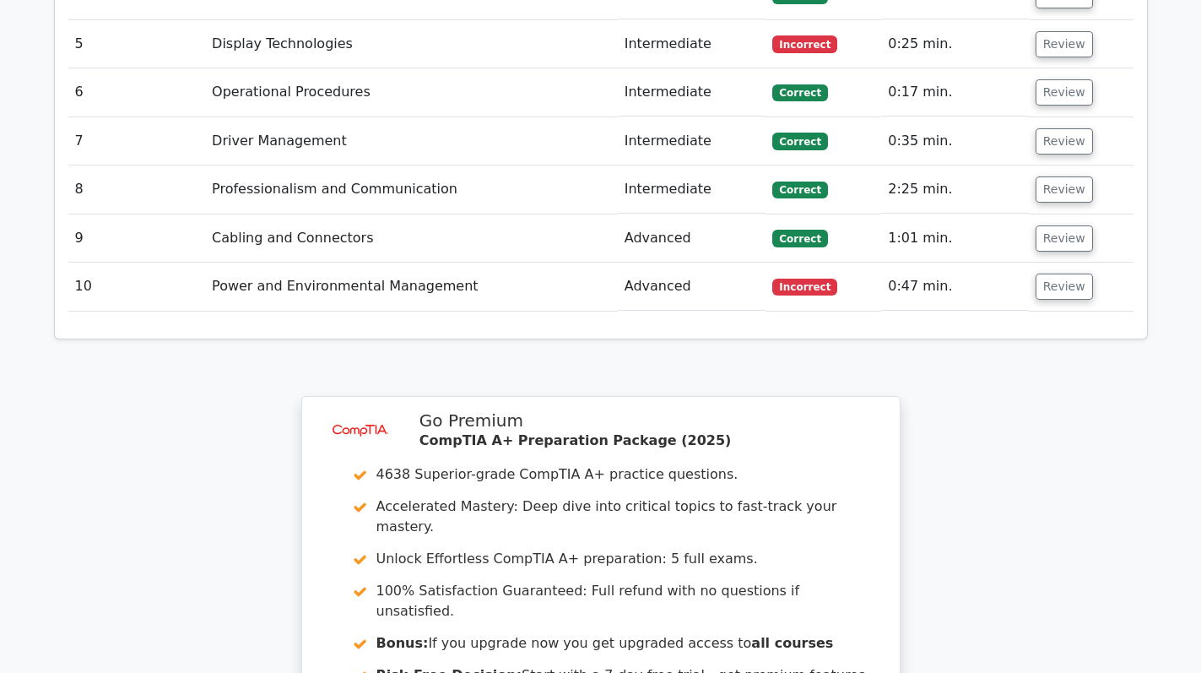
scroll to position [2401, 0]
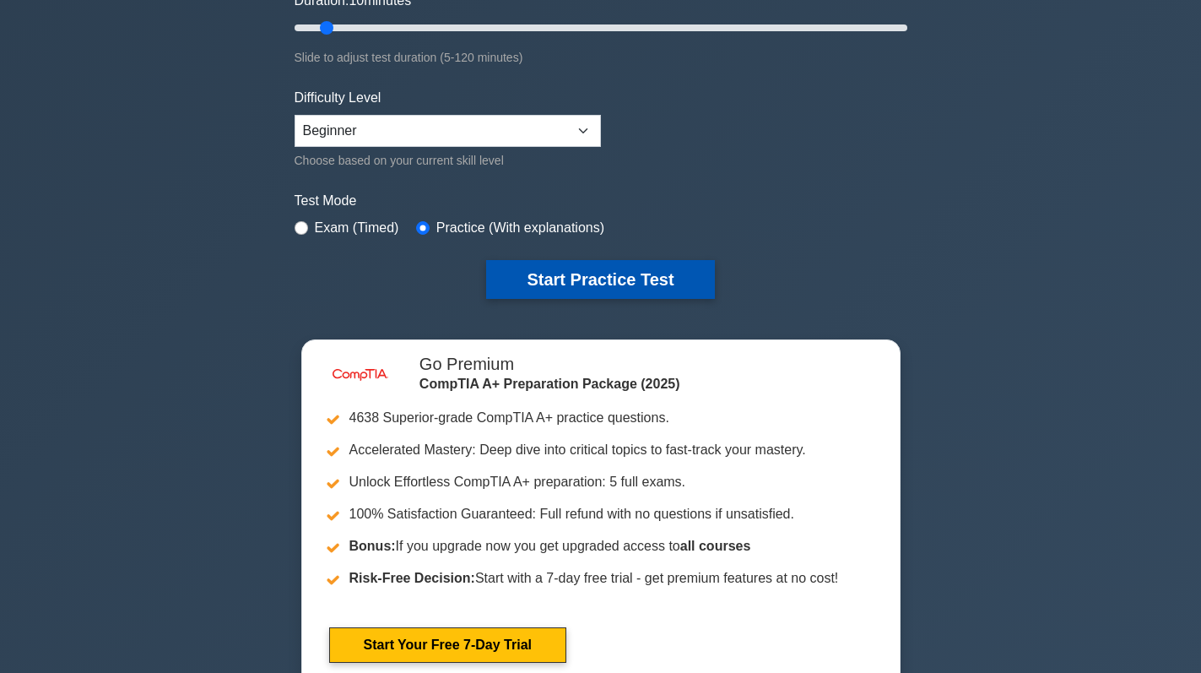
click at [613, 273] on button "Start Practice Test" at bounding box center [600, 279] width 228 height 39
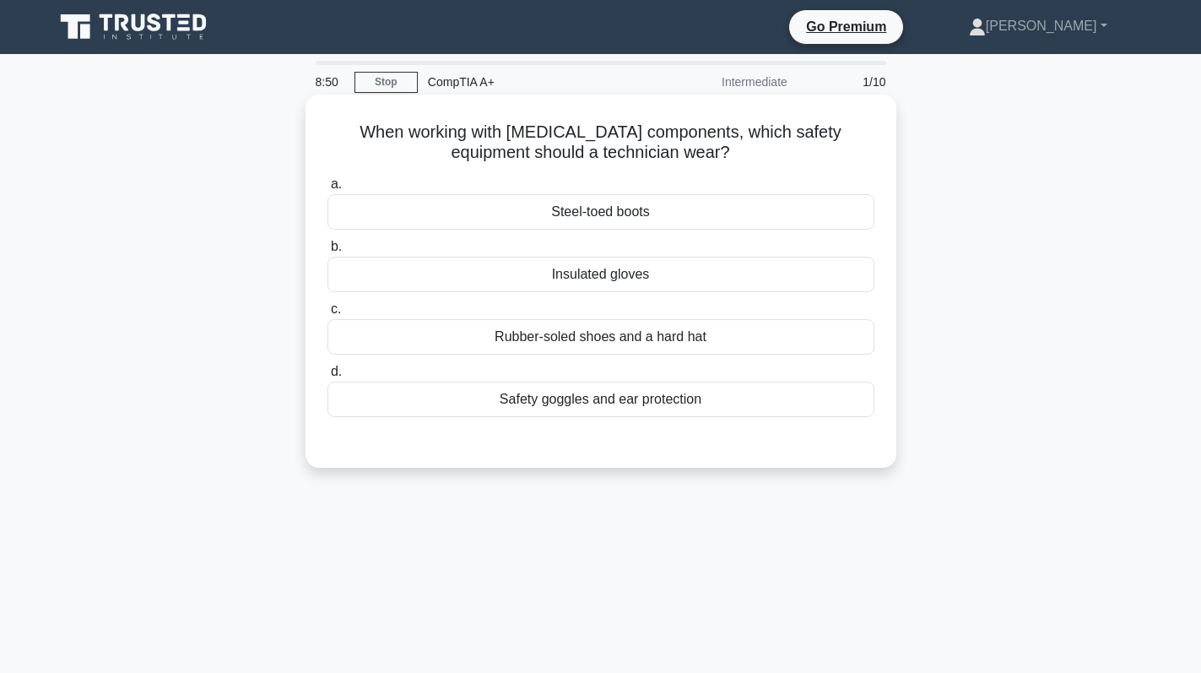
click at [703, 339] on div "Rubber-soled shoes and a hard hat" at bounding box center [601, 336] width 547 height 35
click at [328, 315] on input "c. Rubber-soled shoes and a hard hat" at bounding box center [328, 309] width 0 height 11
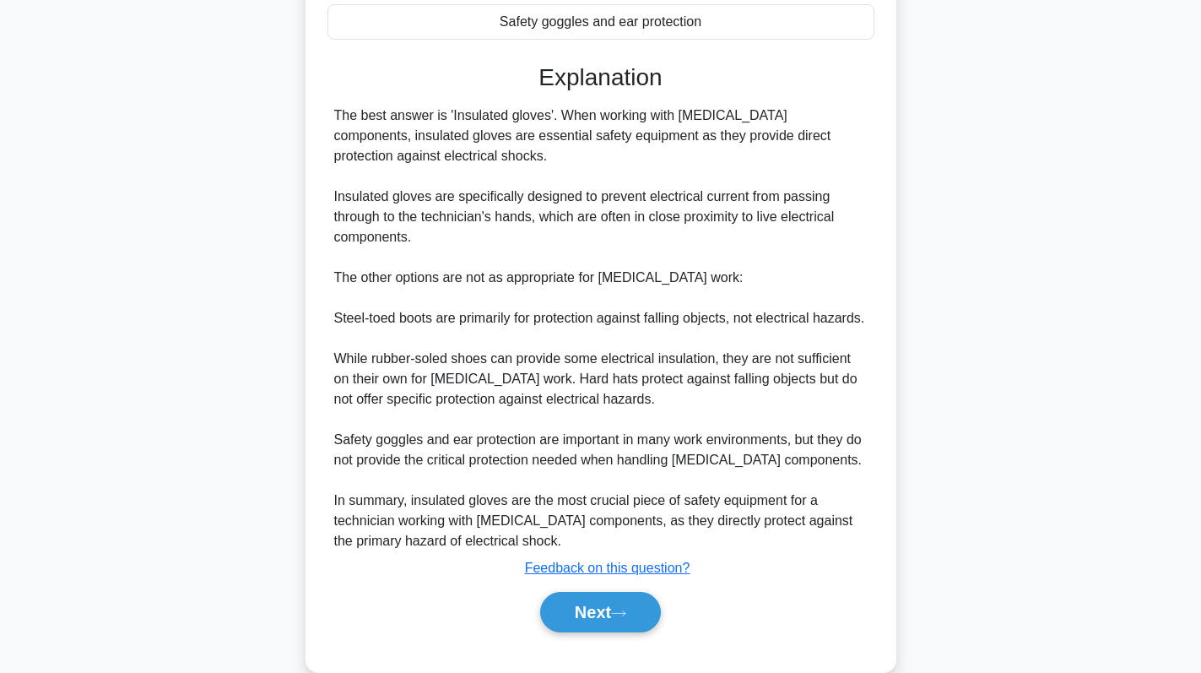
scroll to position [411, 0]
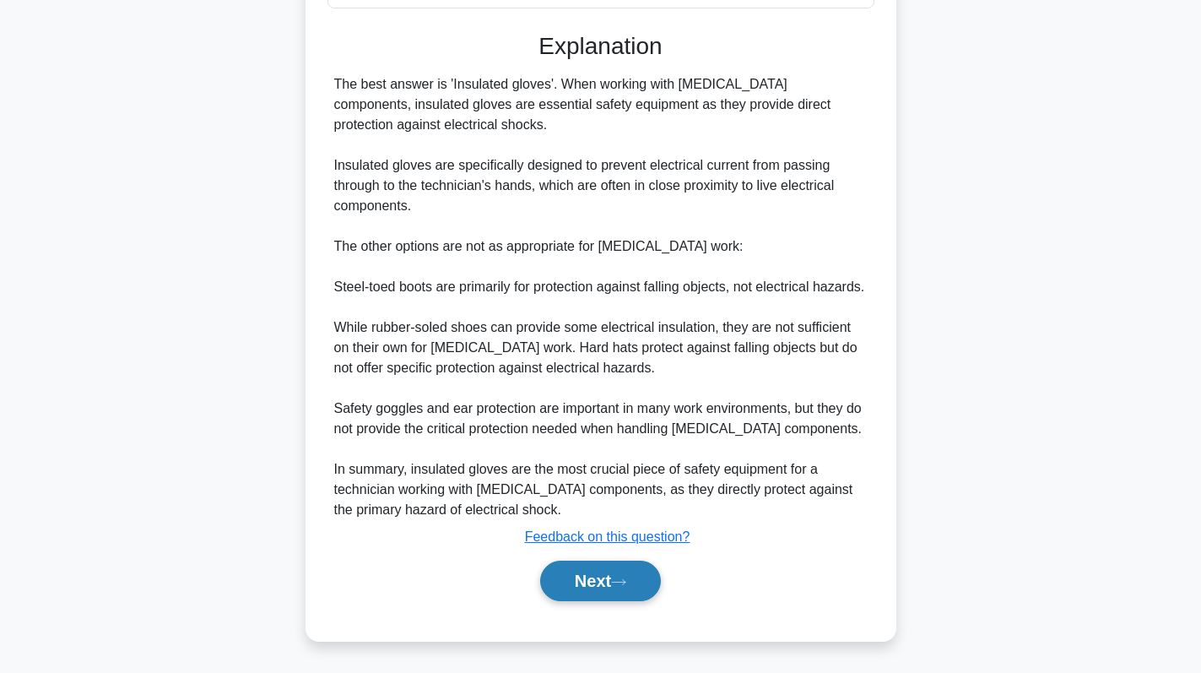
click at [591, 570] on button "Next" at bounding box center [600, 580] width 121 height 41
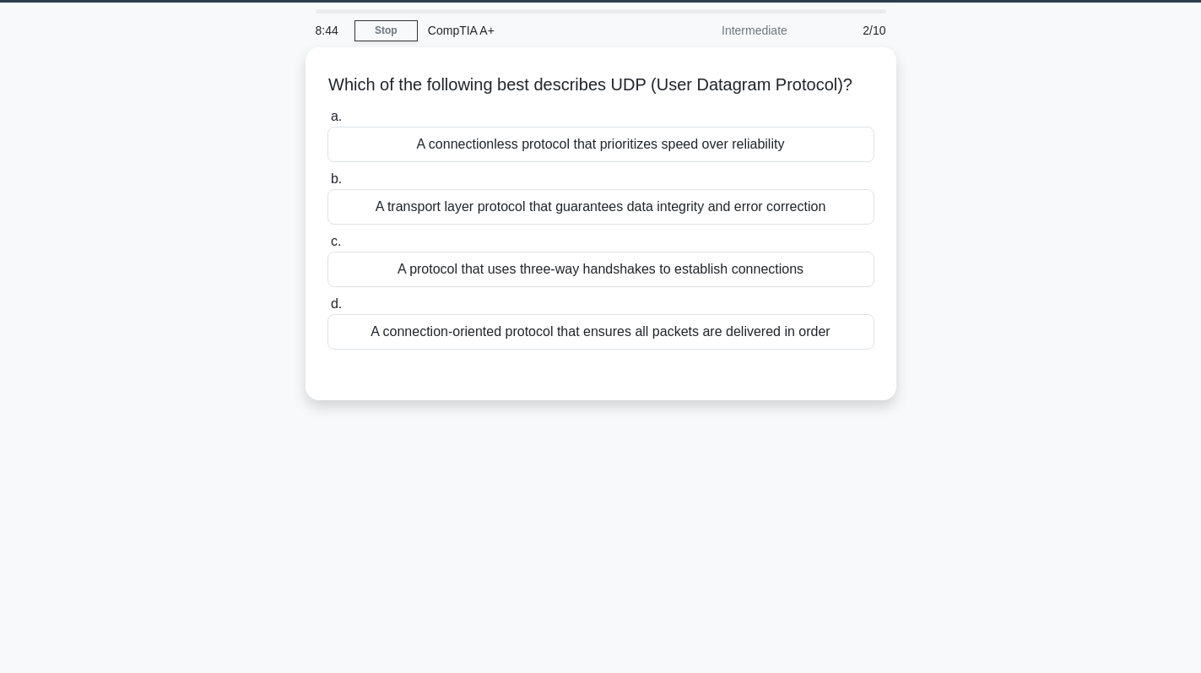
scroll to position [0, 0]
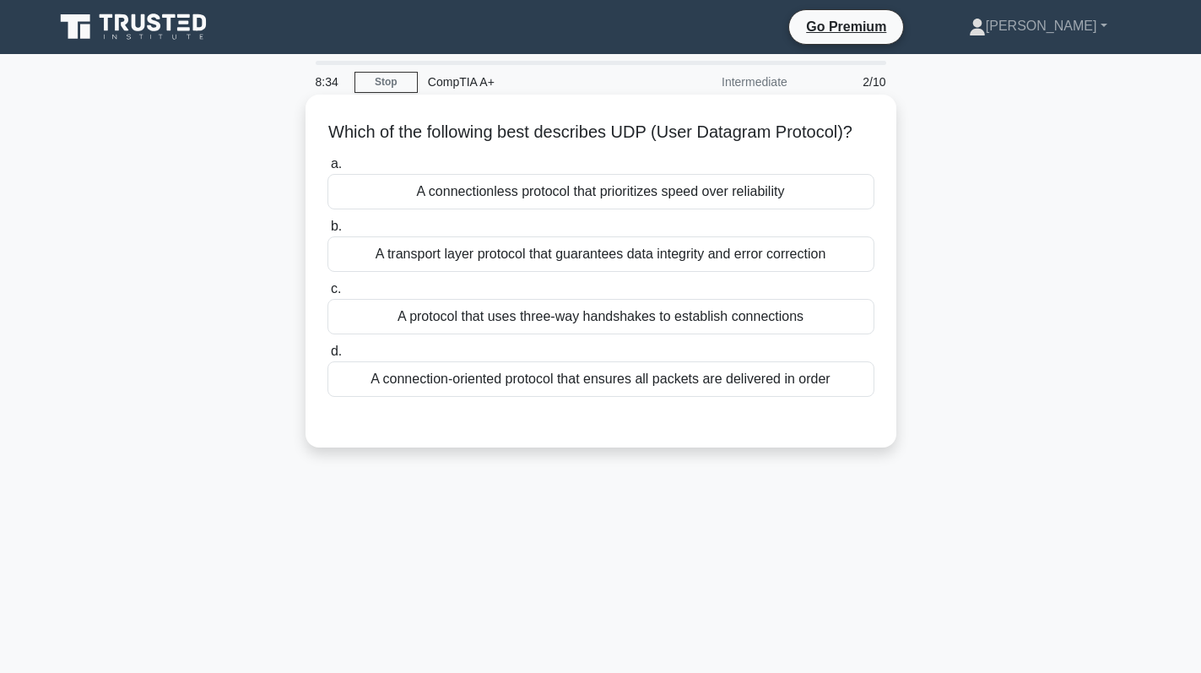
click at [783, 208] on div "A connectionless protocol that prioritizes speed over reliability" at bounding box center [601, 191] width 547 height 35
click at [328, 170] on input "a. A connectionless protocol that prioritizes speed over reliability" at bounding box center [328, 164] width 0 height 11
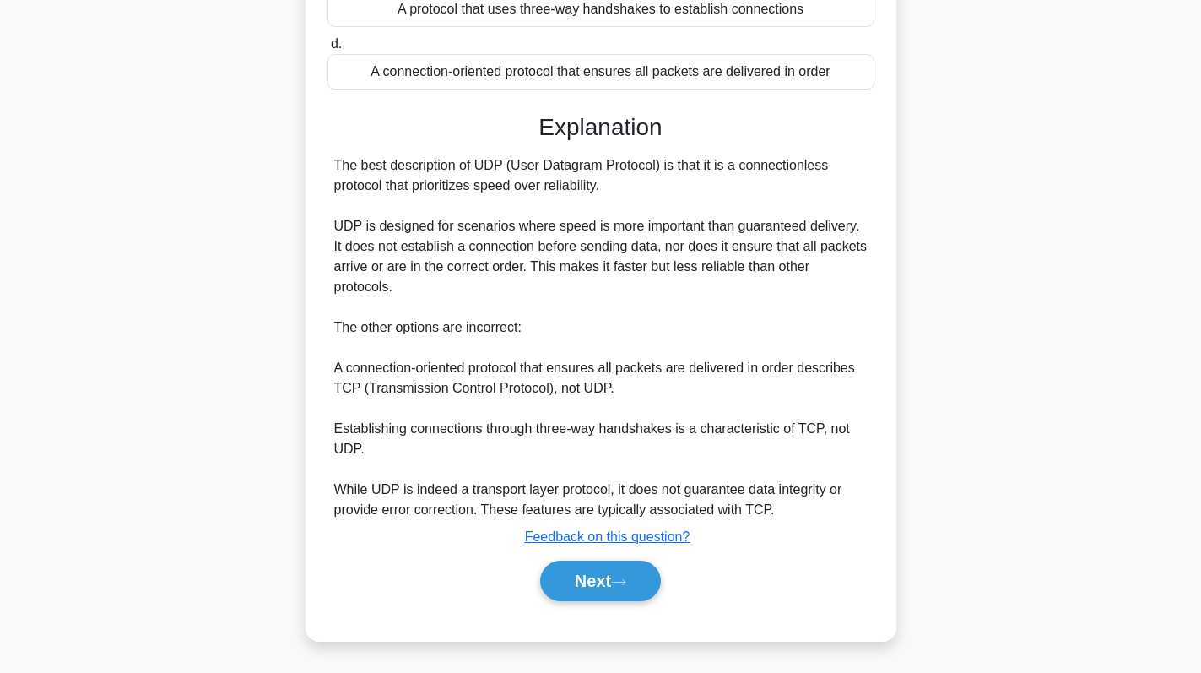
scroll to position [328, 0]
click at [589, 562] on button "Next" at bounding box center [600, 580] width 121 height 41
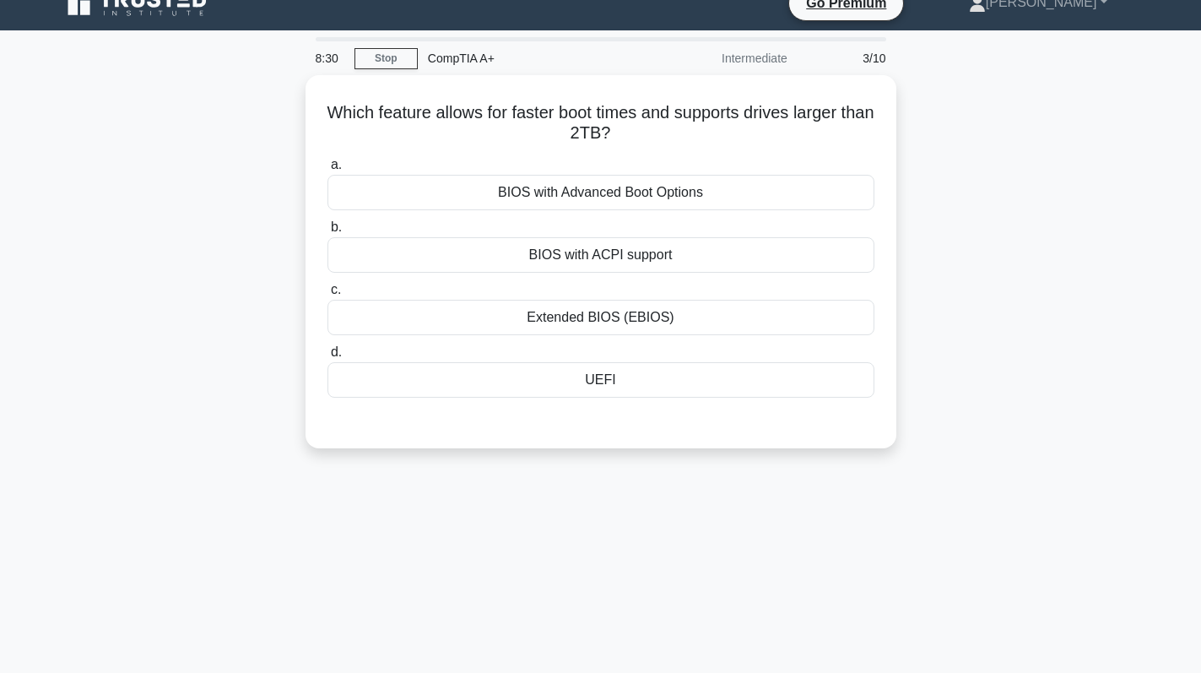
scroll to position [0, 0]
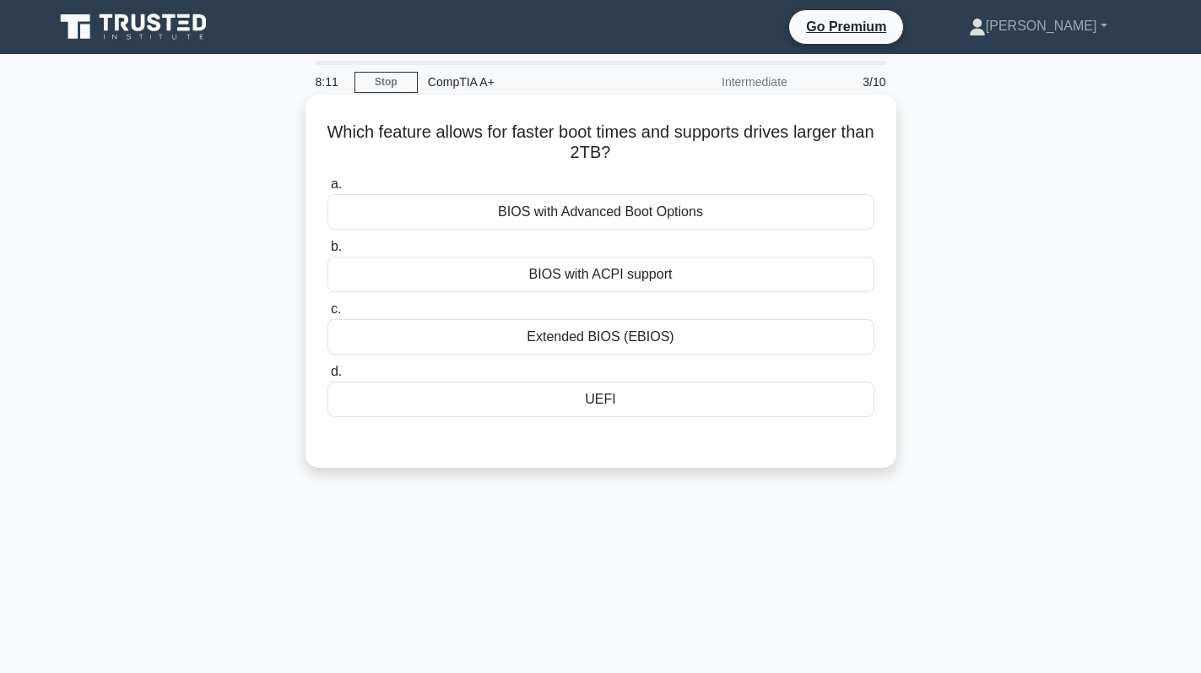
click at [669, 403] on div "UEFI" at bounding box center [601, 399] width 547 height 35
click at [328, 377] on input "d. UEFI" at bounding box center [328, 371] width 0 height 11
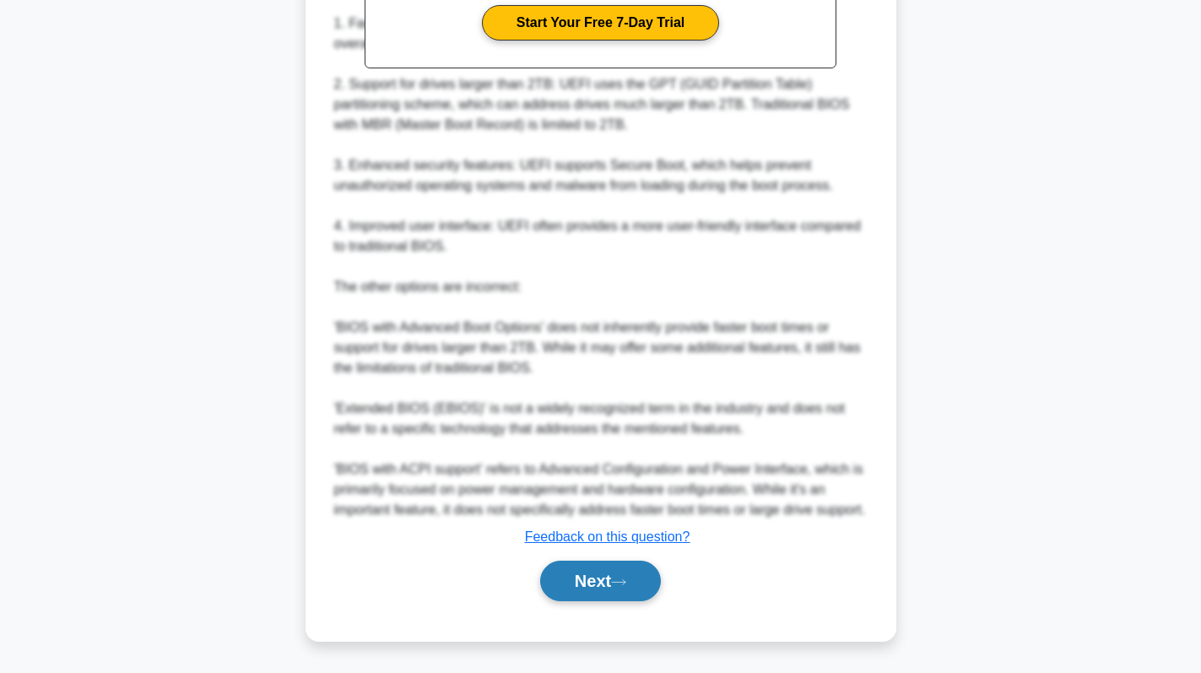
scroll to position [612, 0]
click at [618, 573] on button "Next" at bounding box center [600, 580] width 121 height 41
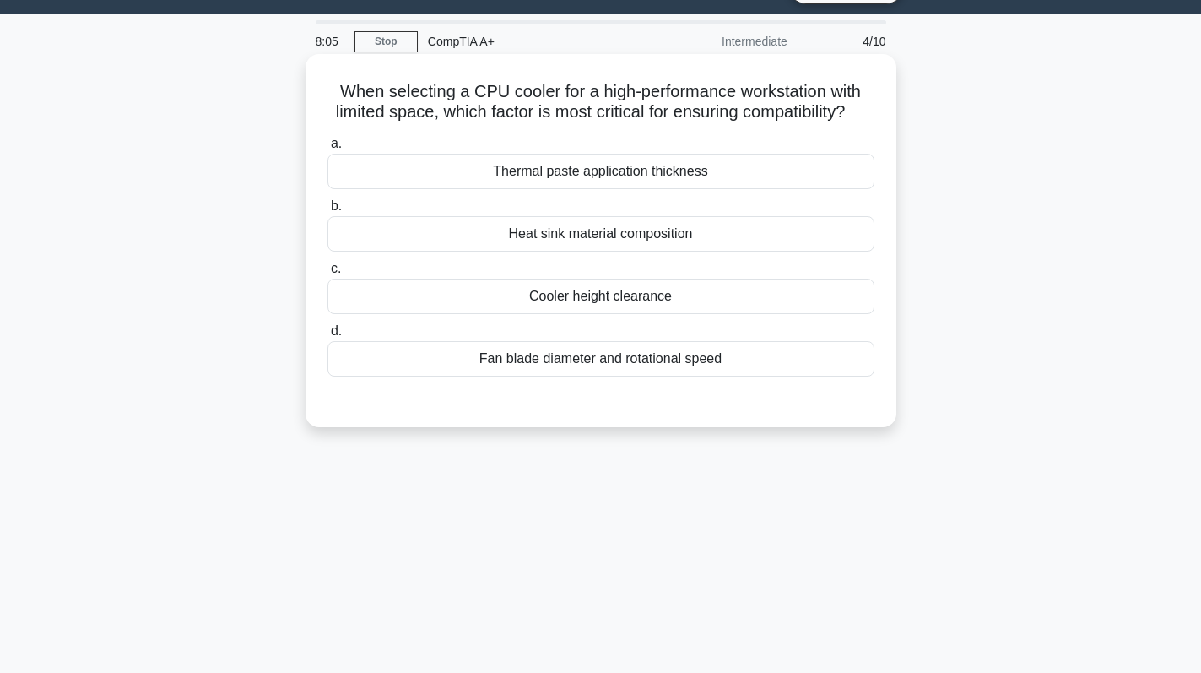
scroll to position [0, 0]
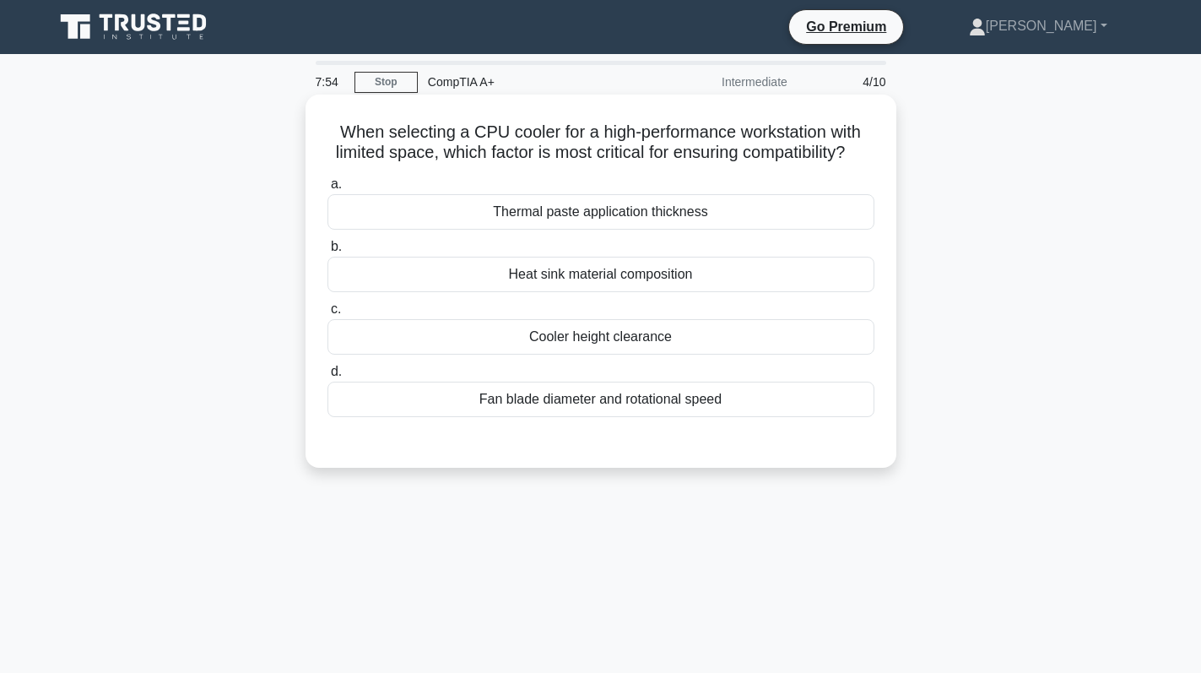
click at [743, 355] on div "Cooler height clearance" at bounding box center [601, 336] width 547 height 35
click at [328, 315] on input "c. Cooler height clearance" at bounding box center [328, 309] width 0 height 11
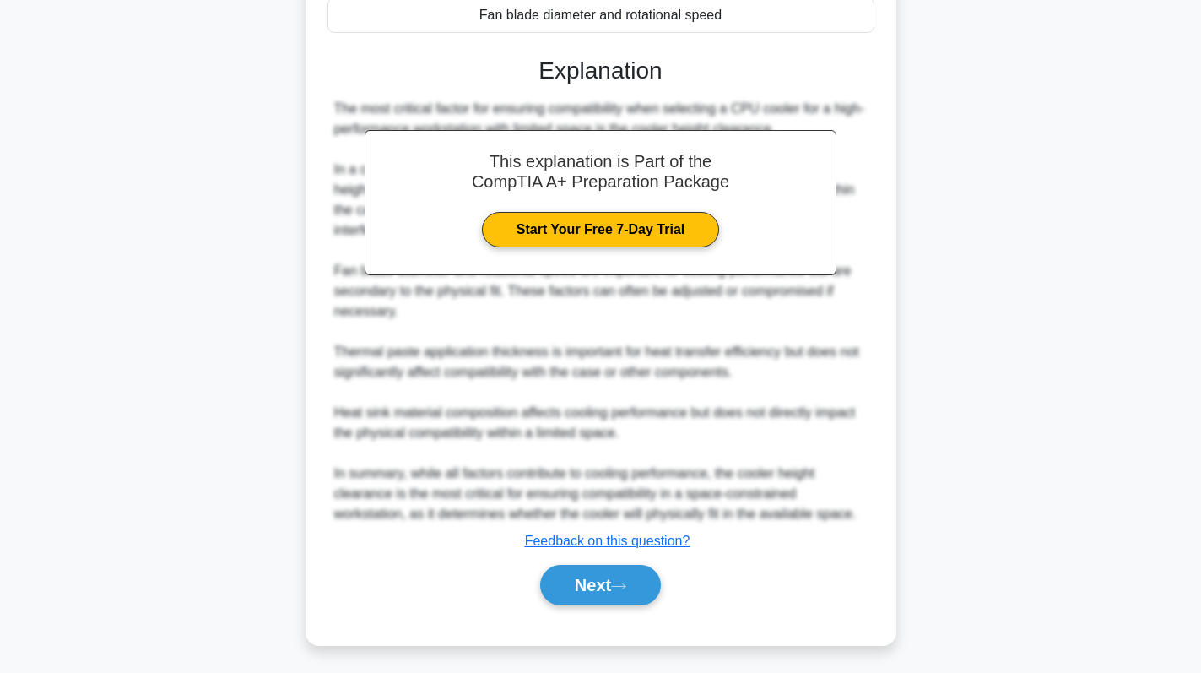
scroll to position [409, 0]
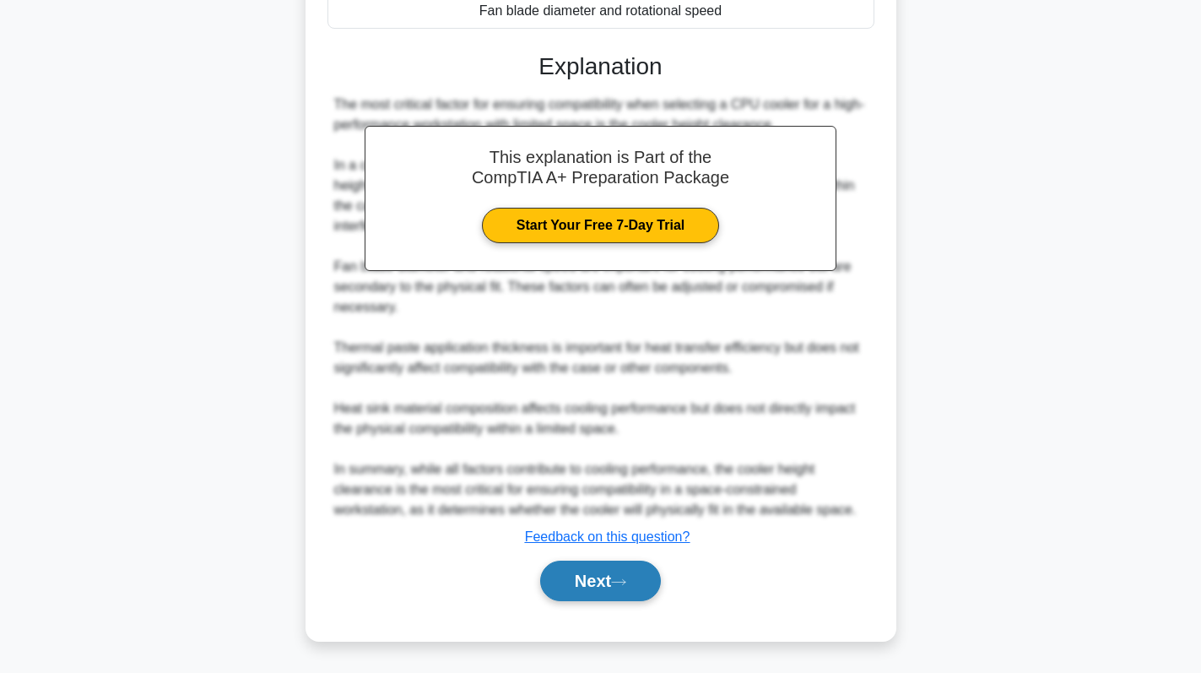
click at [615, 581] on button "Next" at bounding box center [600, 580] width 121 height 41
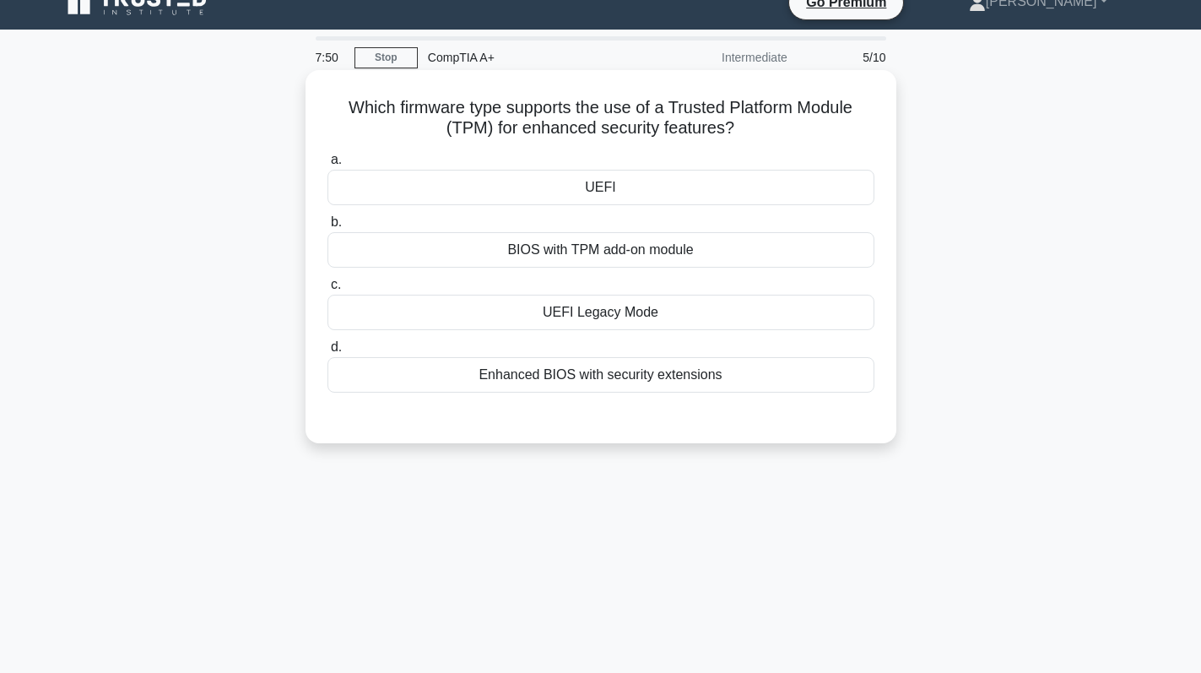
scroll to position [0, 0]
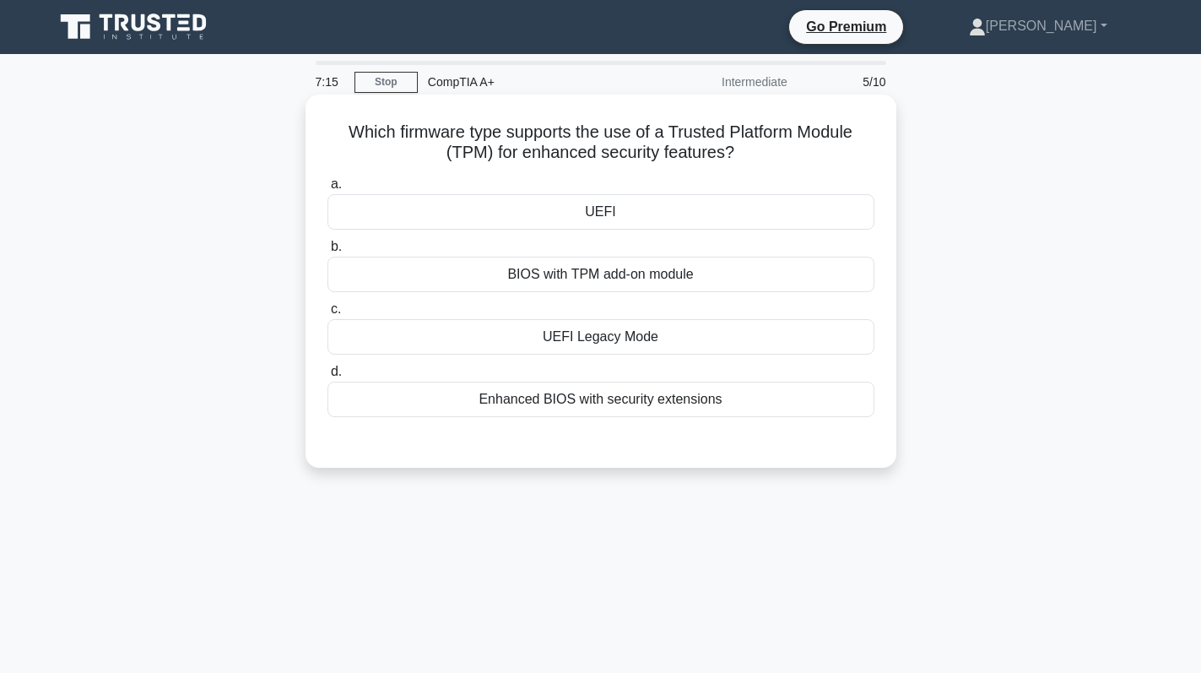
click at [748, 343] on div "UEFI Legacy Mode" at bounding box center [601, 336] width 547 height 35
click at [328, 315] on input "c. UEFI Legacy Mode" at bounding box center [328, 309] width 0 height 11
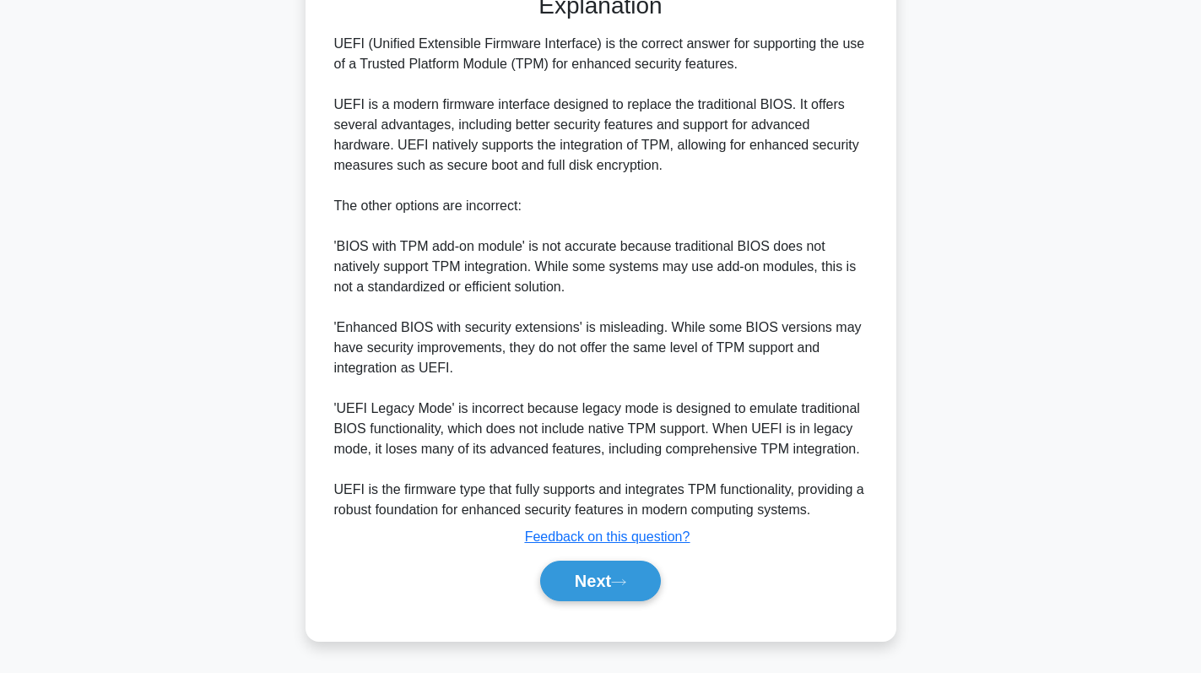
scroll to position [452, 0]
click at [602, 592] on button "Next" at bounding box center [600, 580] width 121 height 41
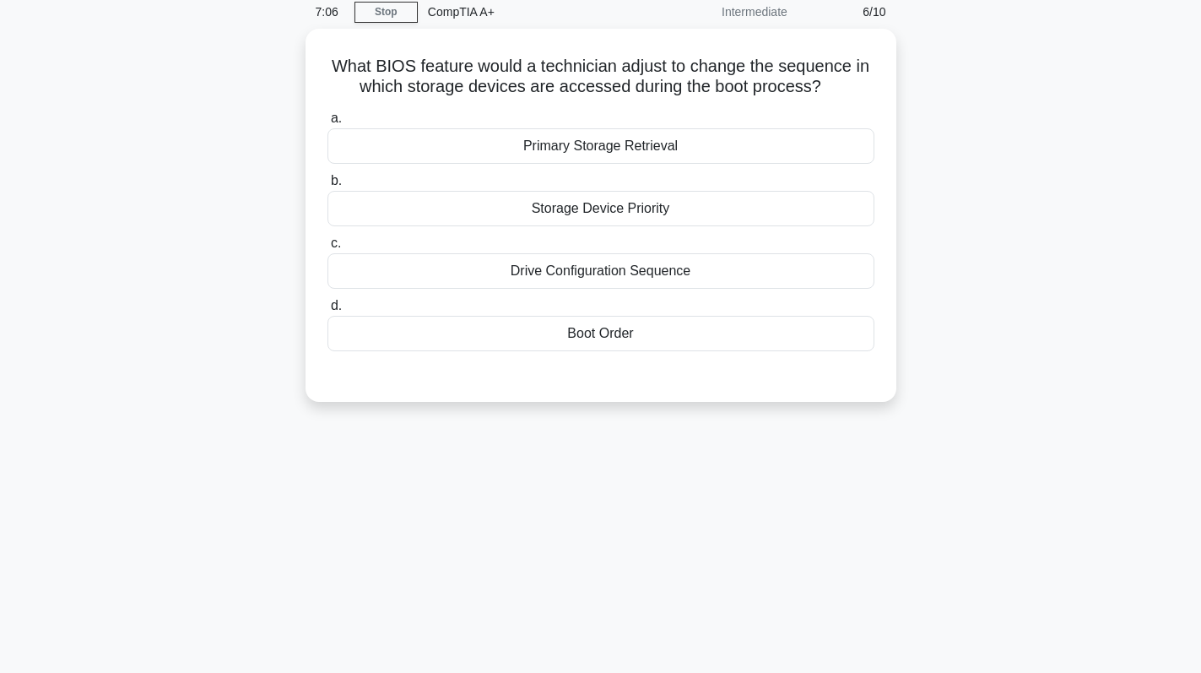
scroll to position [0, 0]
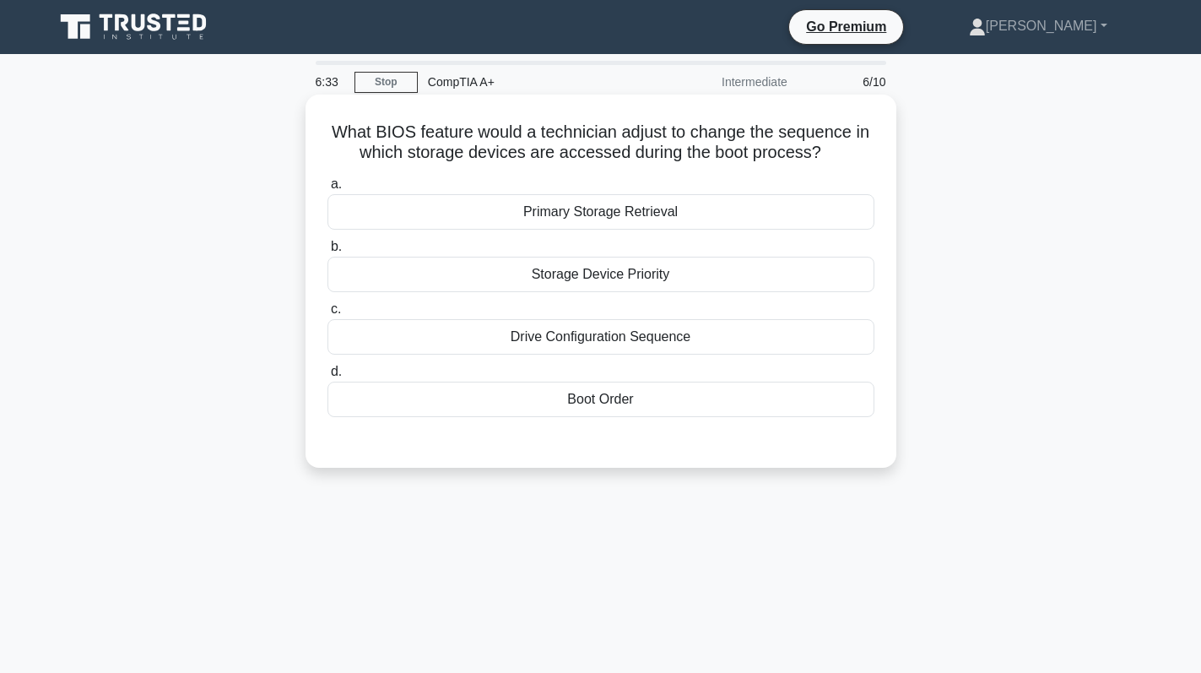
click at [612, 394] on div "Boot Order" at bounding box center [601, 399] width 547 height 35
click at [328, 377] on input "d. Boot Order" at bounding box center [328, 371] width 0 height 11
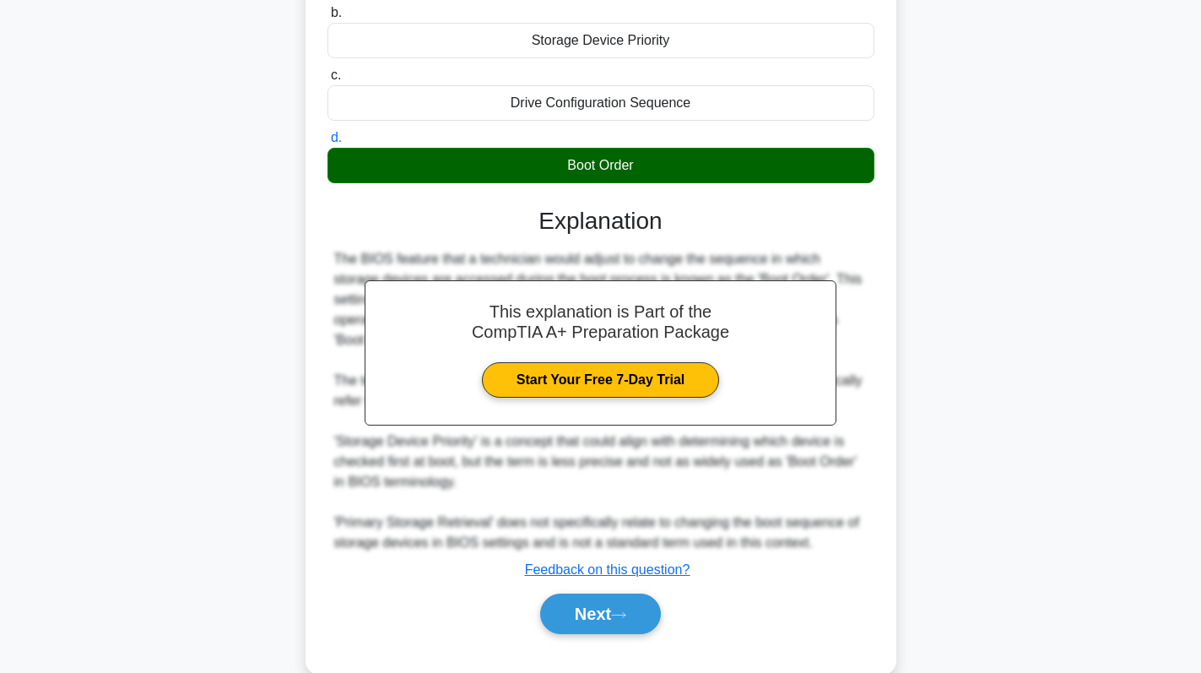
scroll to position [247, 0]
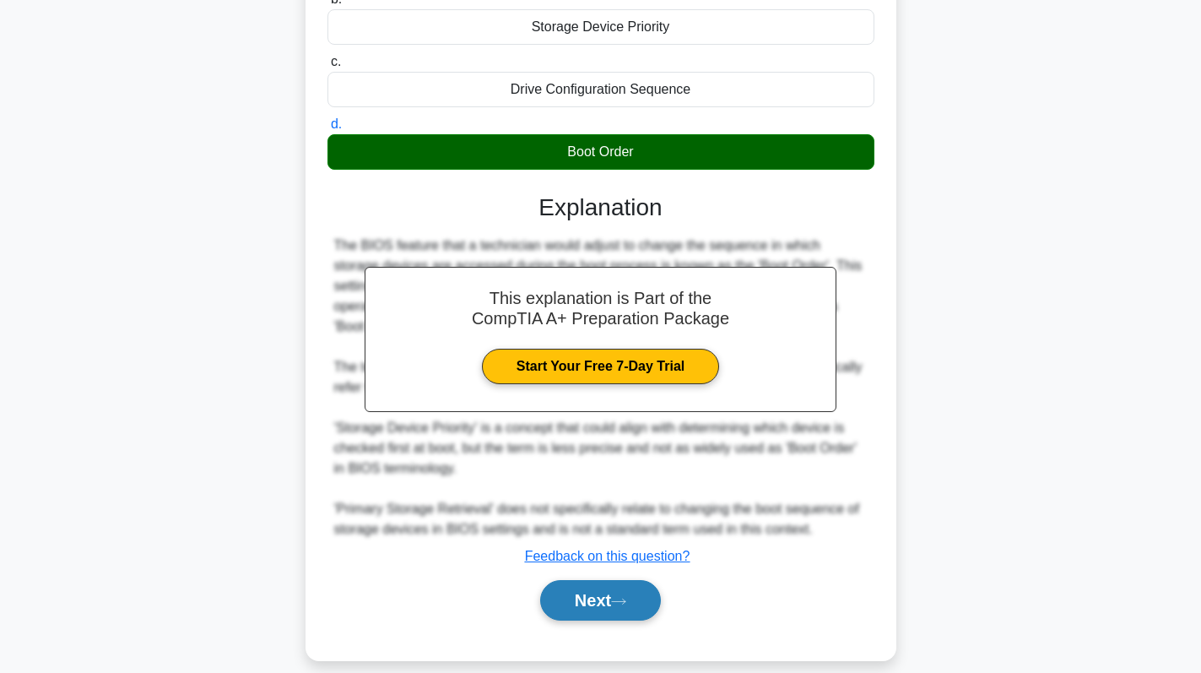
click at [581, 580] on button "Next" at bounding box center [600, 600] width 121 height 41
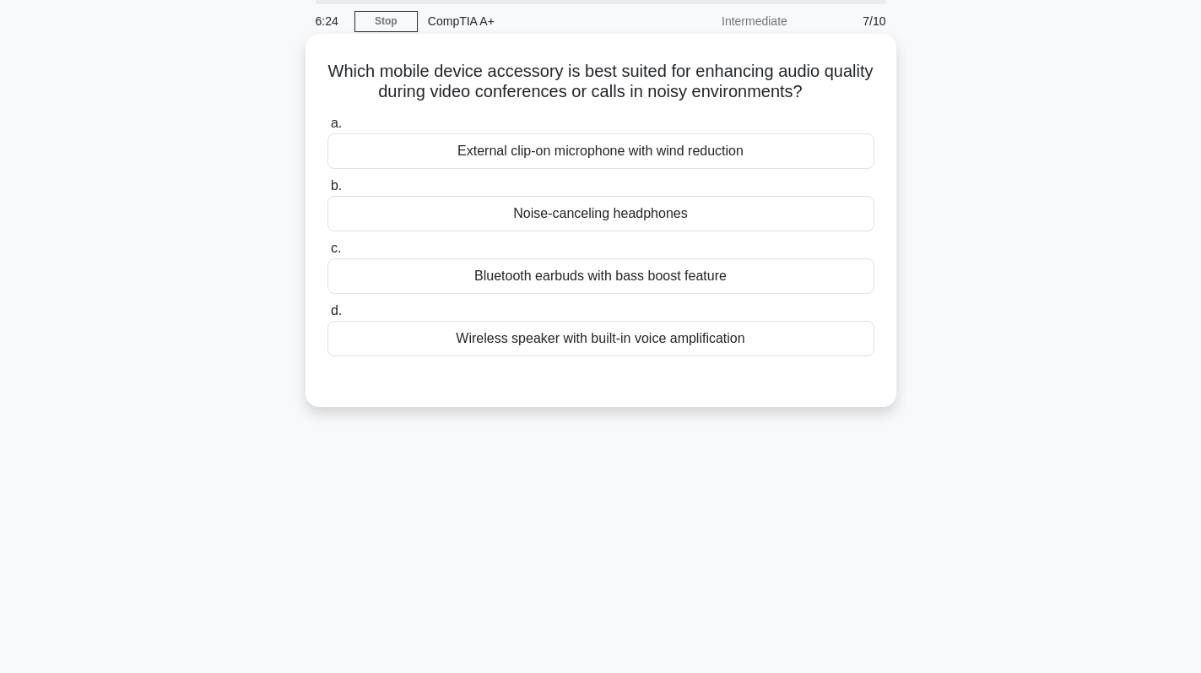
scroll to position [0, 0]
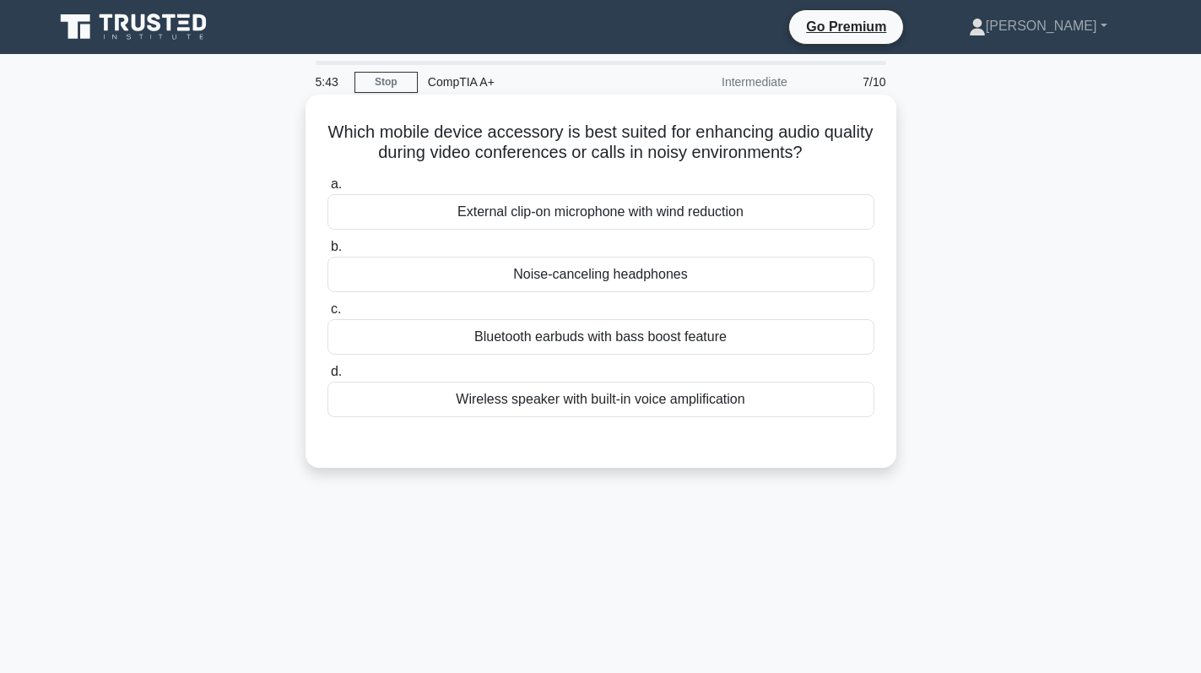
click at [781, 273] on div "Noise-canceling headphones" at bounding box center [601, 274] width 547 height 35
click at [328, 252] on input "b. Noise-canceling headphones" at bounding box center [328, 246] width 0 height 11
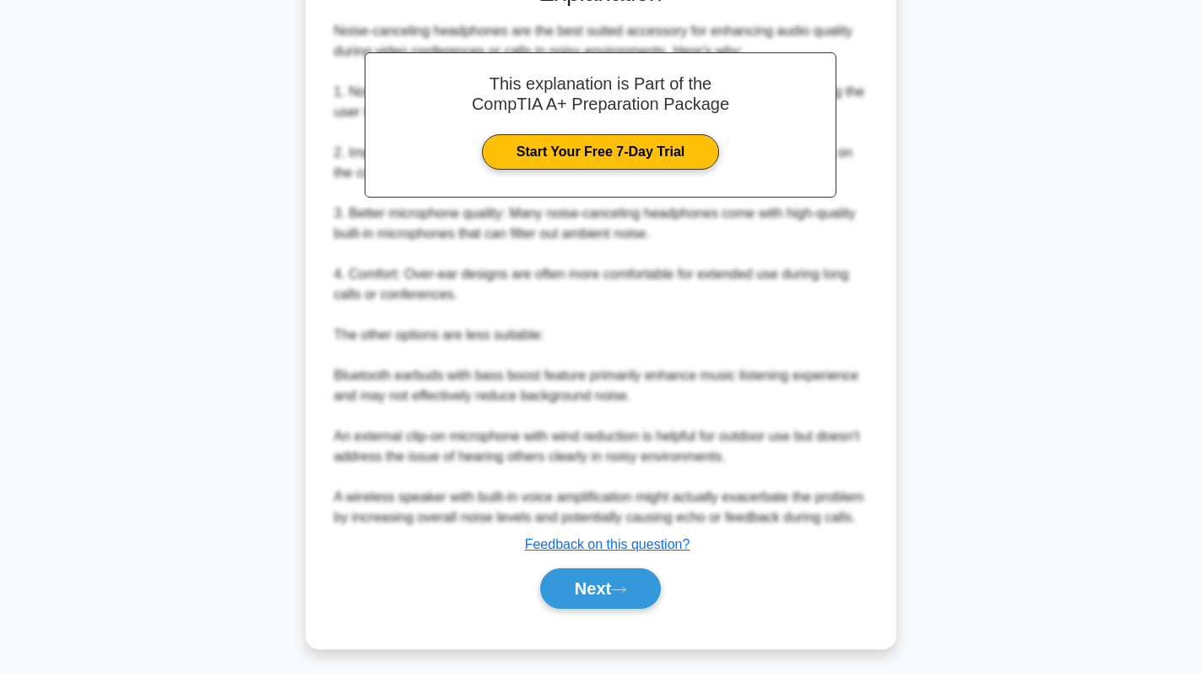
scroll to position [470, 0]
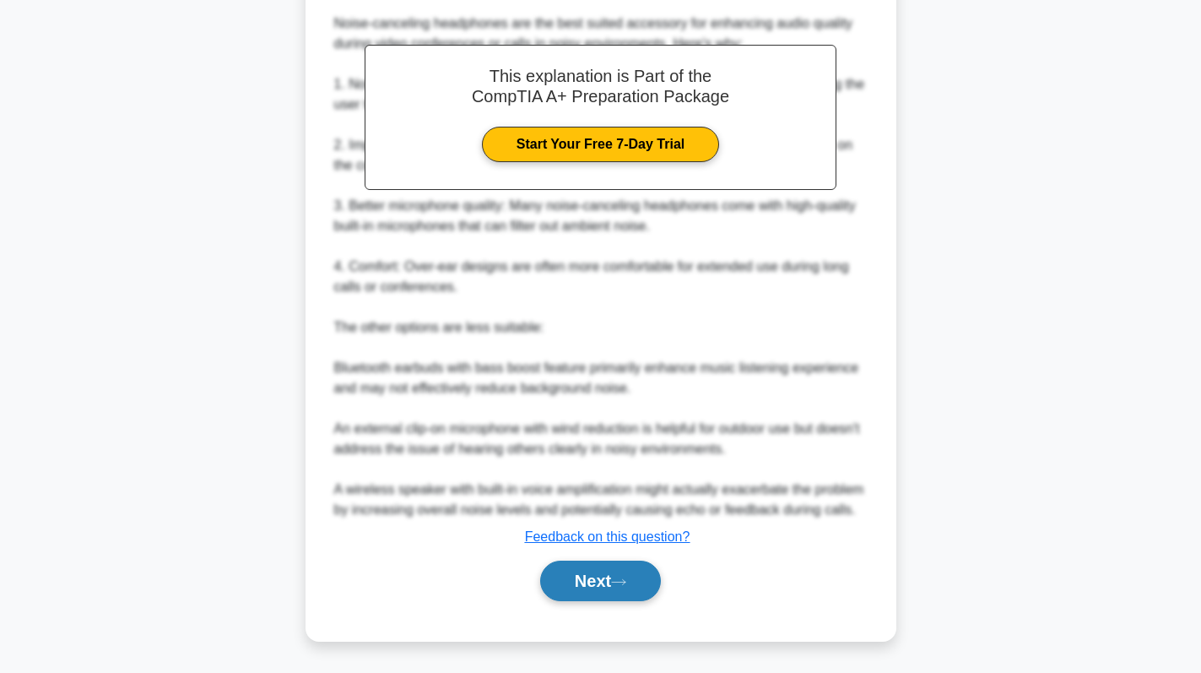
click at [563, 586] on button "Next" at bounding box center [600, 580] width 121 height 41
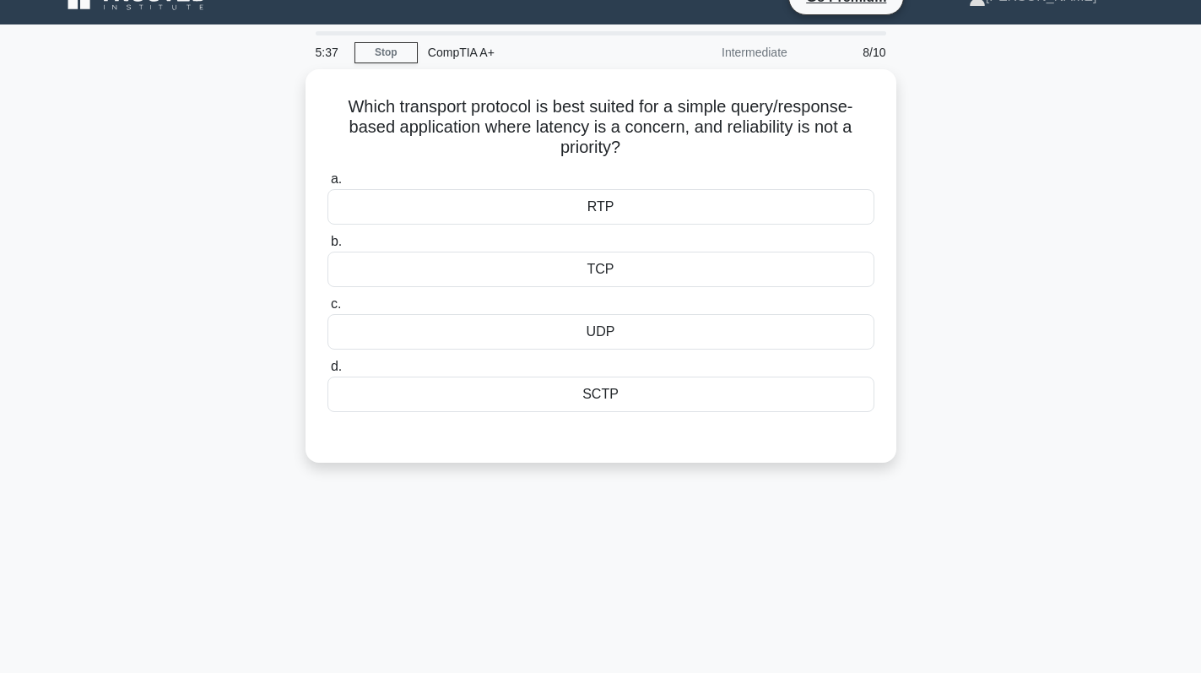
scroll to position [0, 0]
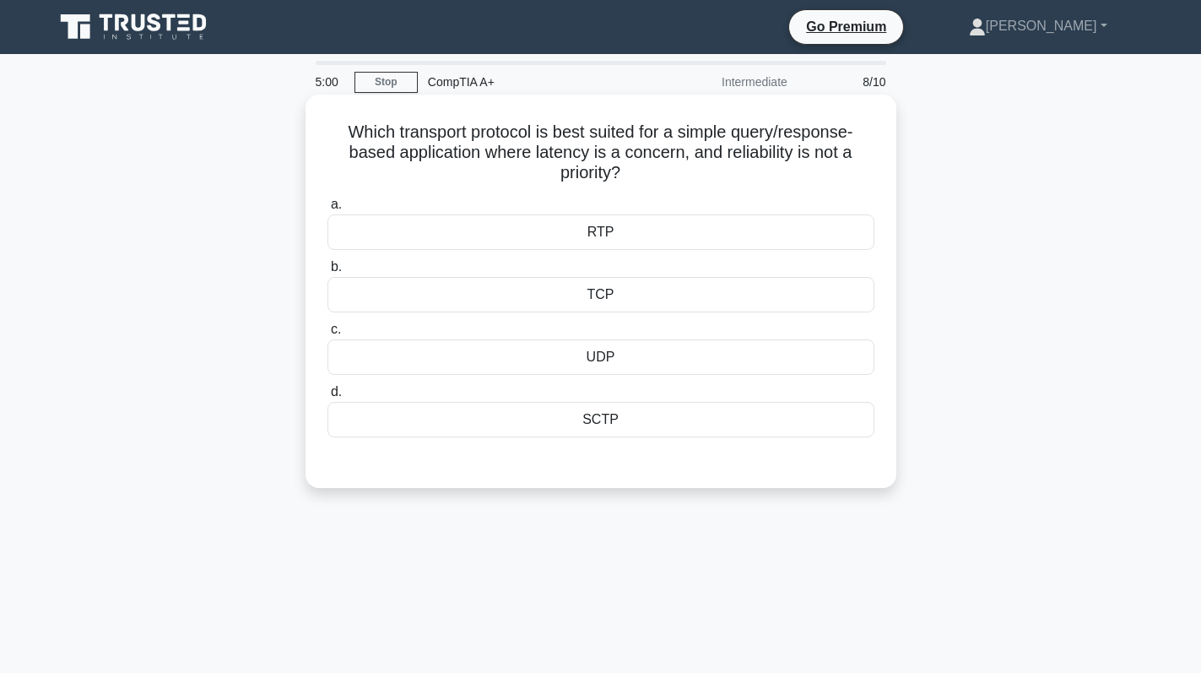
click at [663, 358] on div "UDP" at bounding box center [601, 356] width 547 height 35
click at [328, 335] on input "c. UDP" at bounding box center [328, 329] width 0 height 11
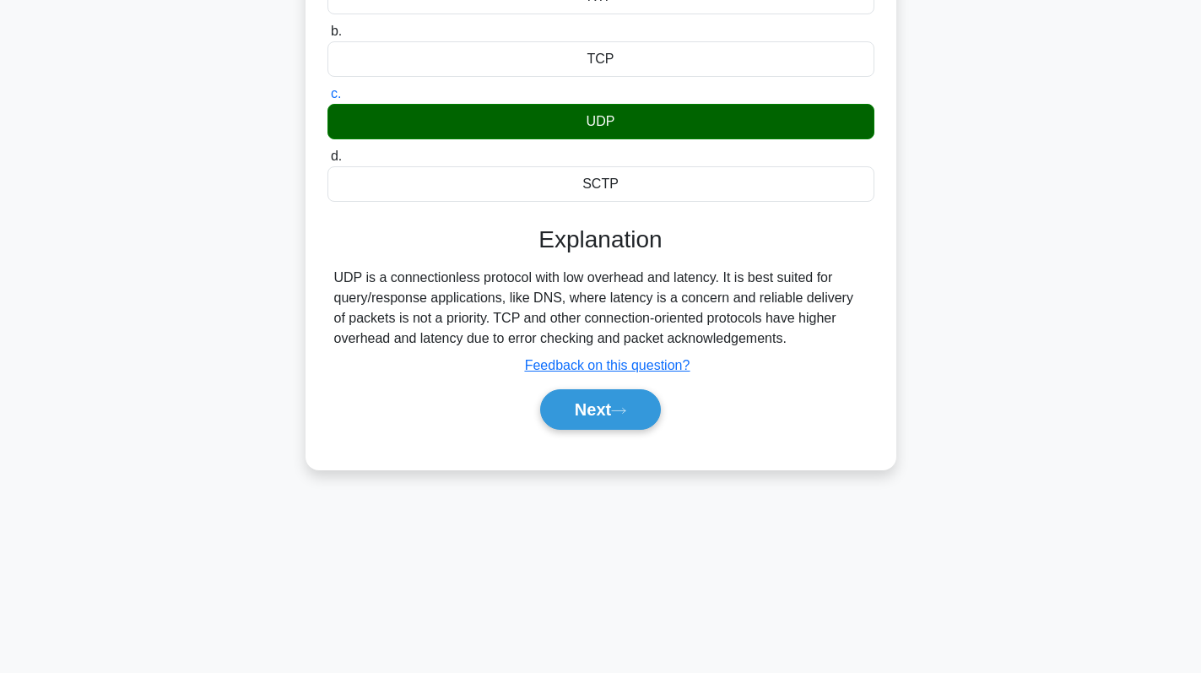
scroll to position [154, 0]
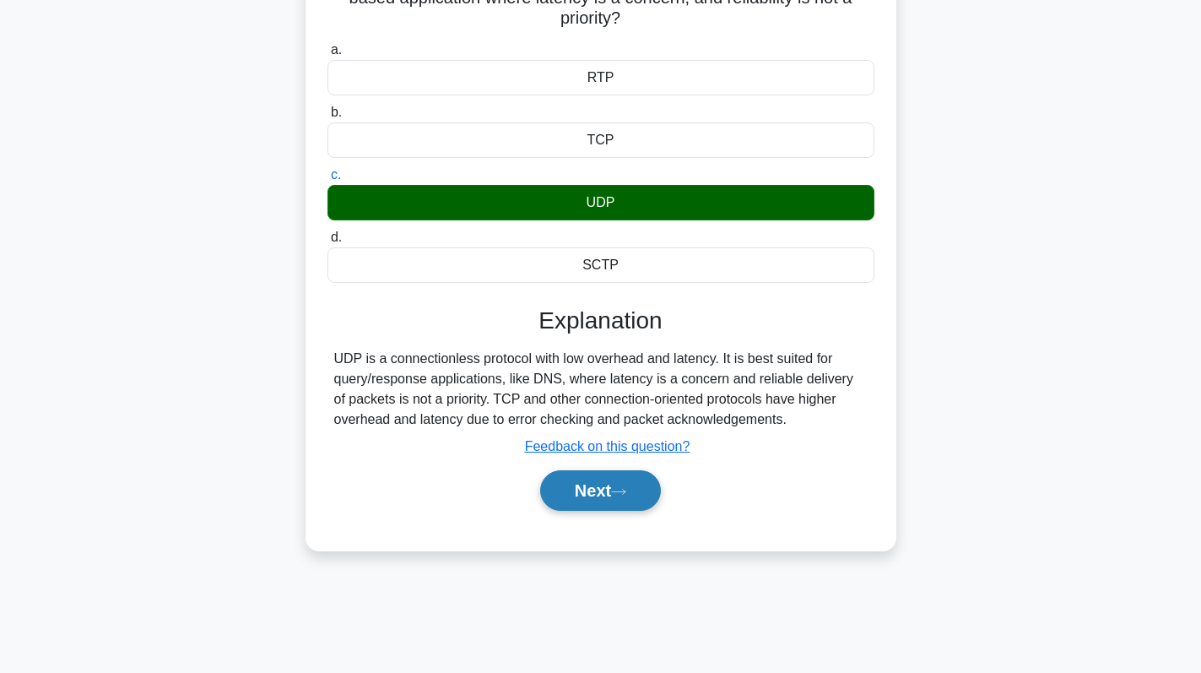
click at [608, 489] on button "Next" at bounding box center [600, 490] width 121 height 41
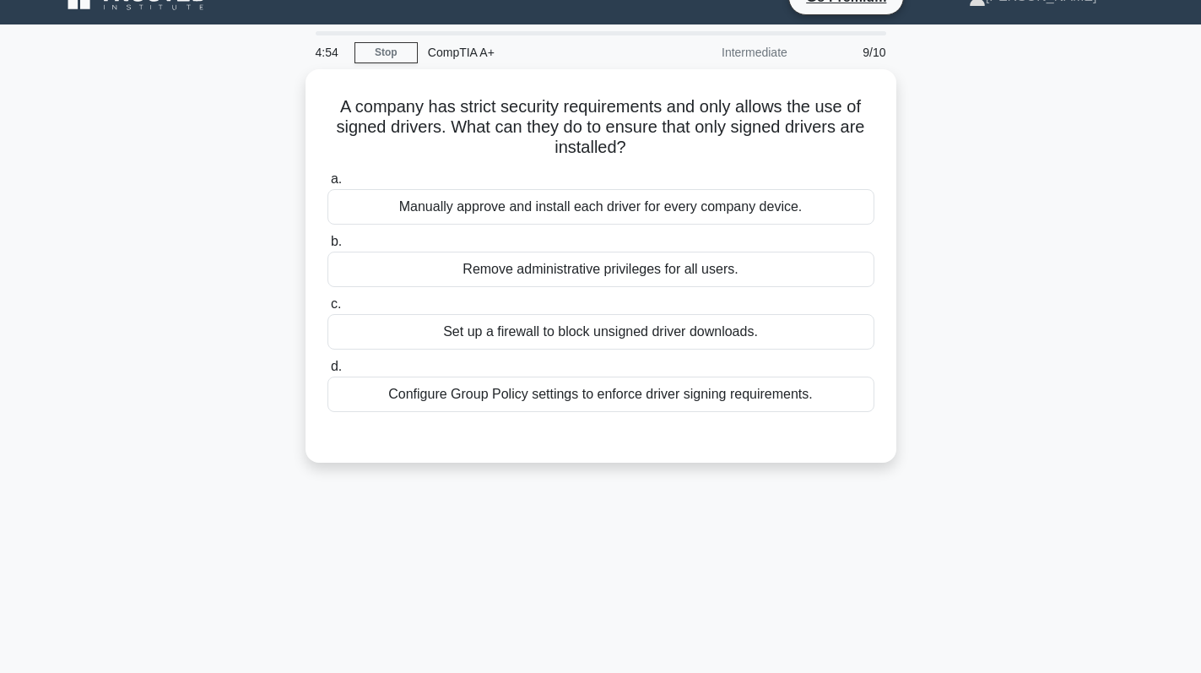
scroll to position [0, 0]
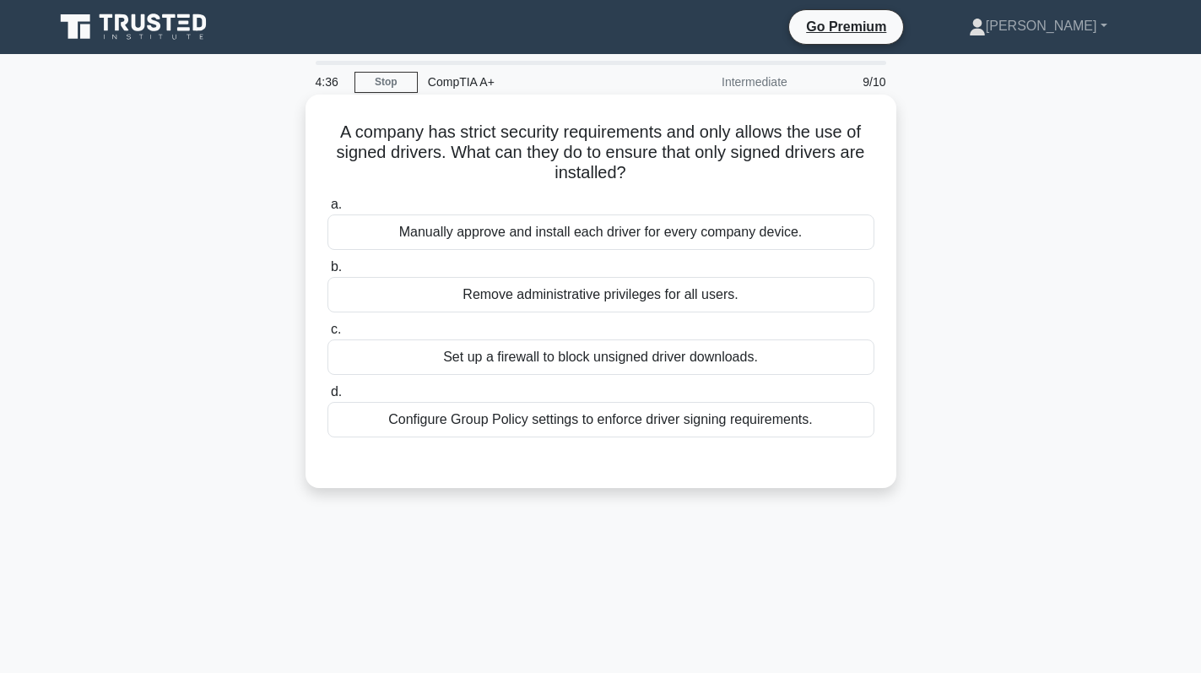
click at [597, 407] on div "Configure Group Policy settings to enforce driver signing requirements." at bounding box center [601, 419] width 547 height 35
click at [328, 398] on input "d. Configure Group Policy settings to enforce driver signing requirements." at bounding box center [328, 392] width 0 height 11
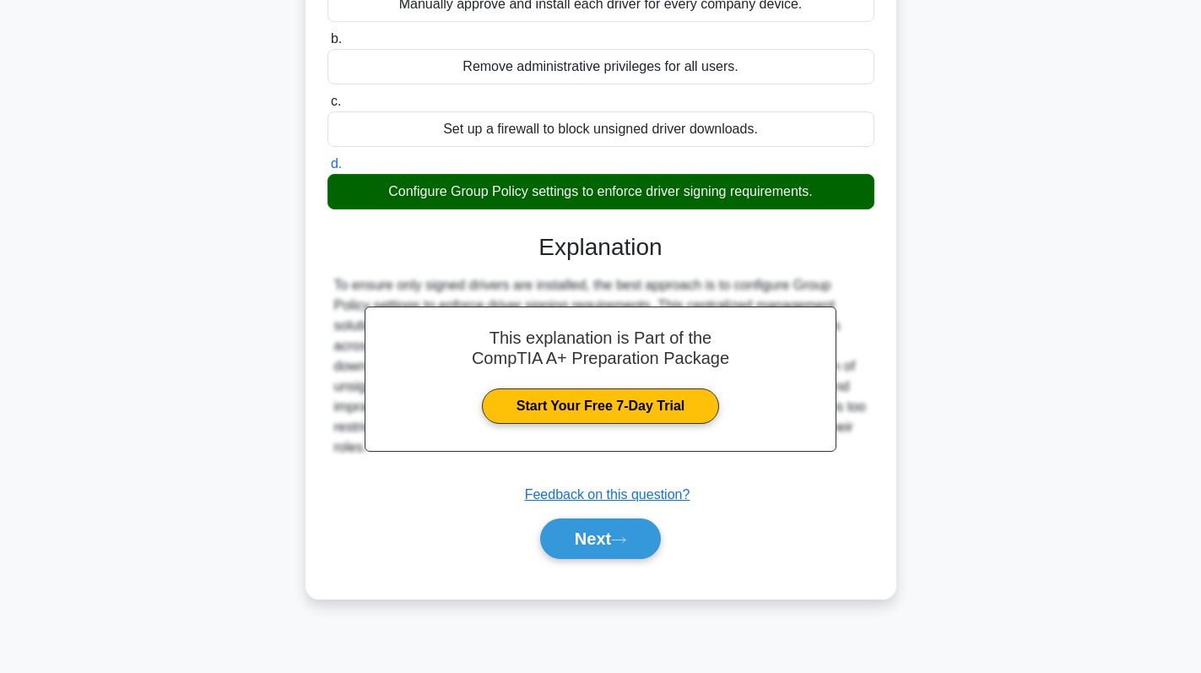
scroll to position [239, 0]
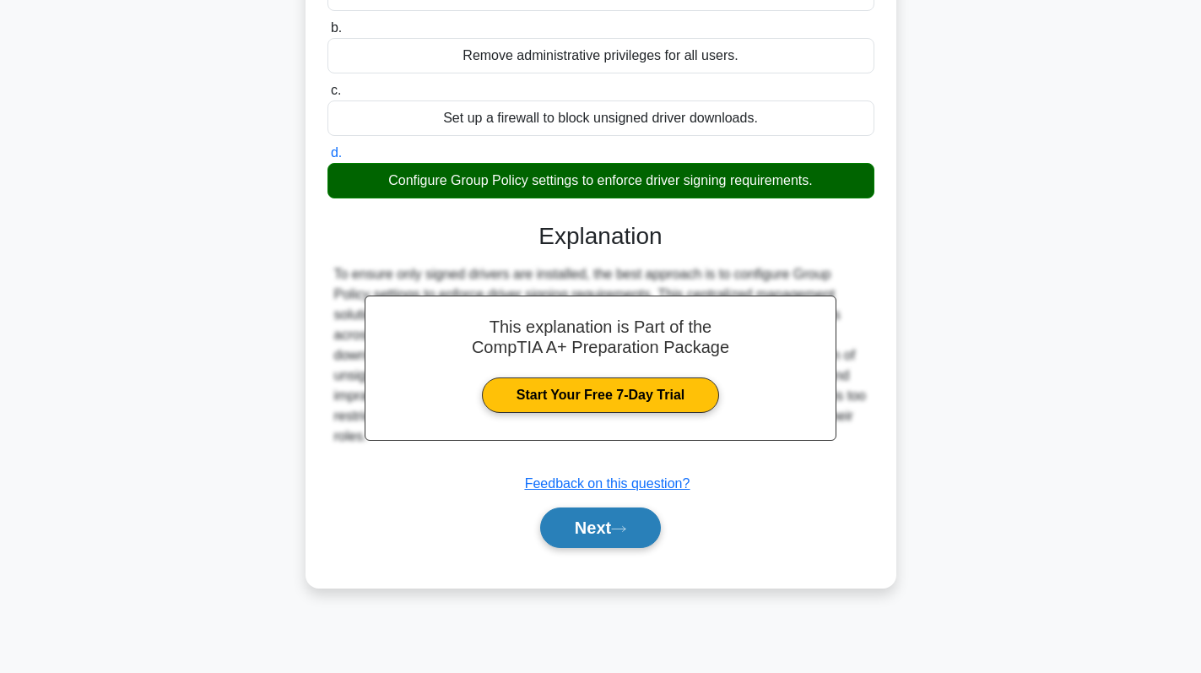
click at [590, 528] on button "Next" at bounding box center [600, 527] width 121 height 41
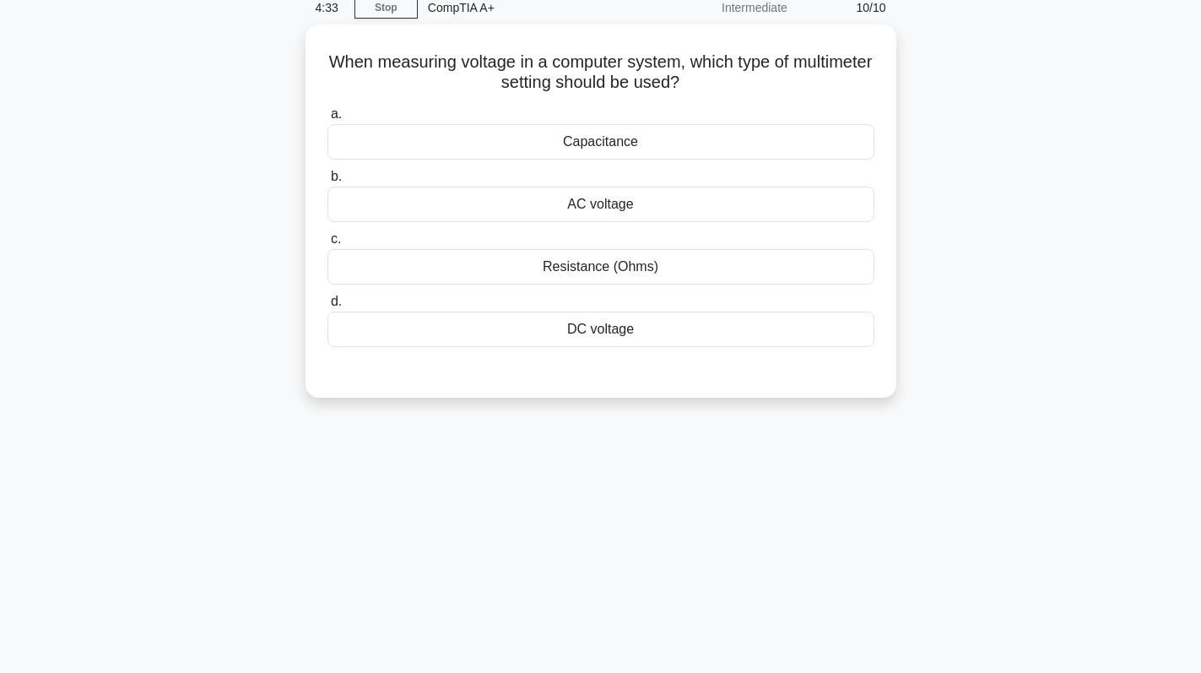
scroll to position [0, 0]
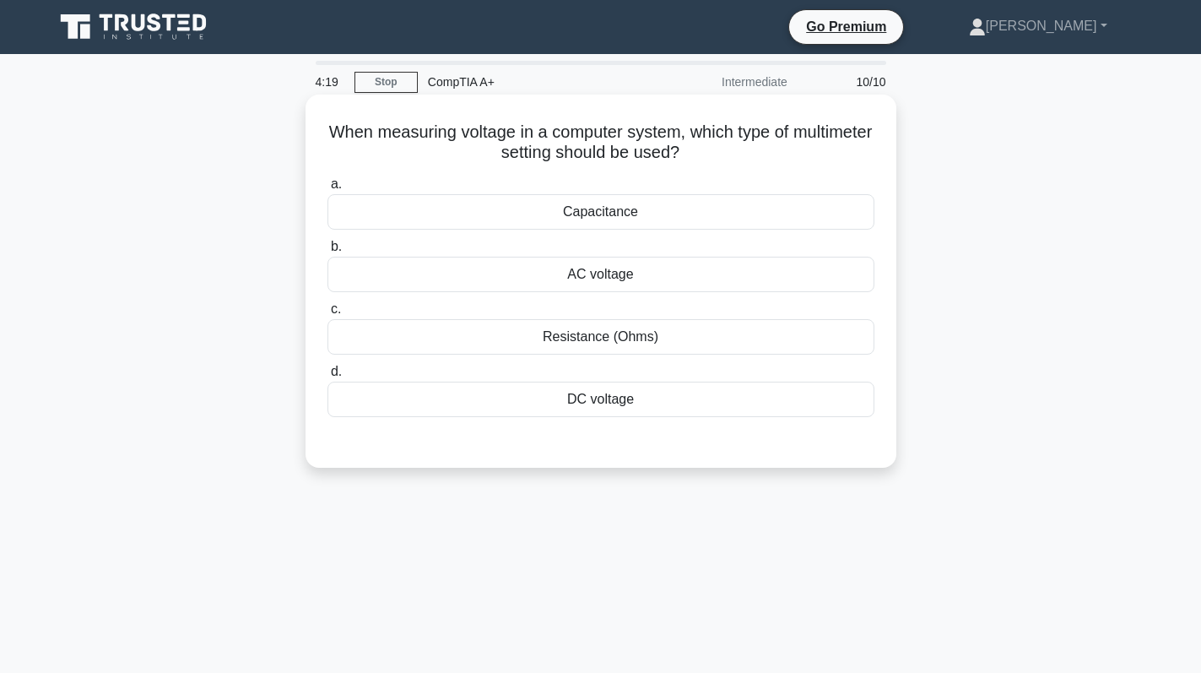
click at [655, 409] on div "DC voltage" at bounding box center [601, 399] width 547 height 35
click at [328, 377] on input "d. DC voltage" at bounding box center [328, 371] width 0 height 11
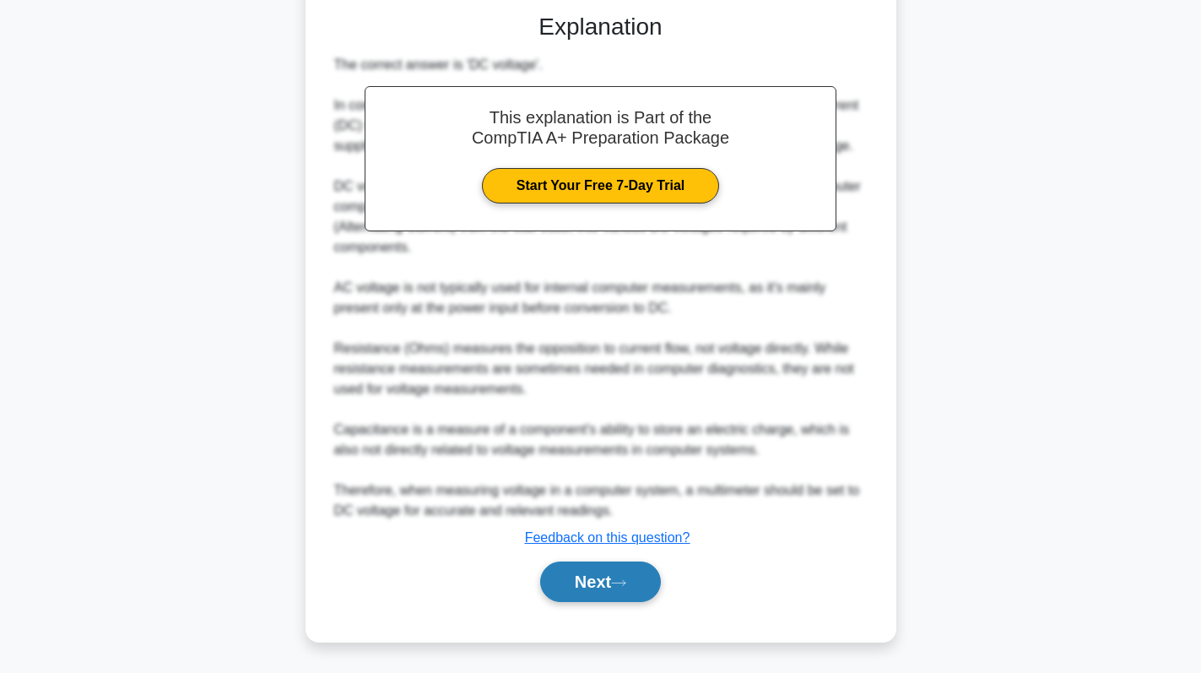
scroll to position [430, 0]
click at [628, 575] on button "Next" at bounding box center [600, 580] width 121 height 41
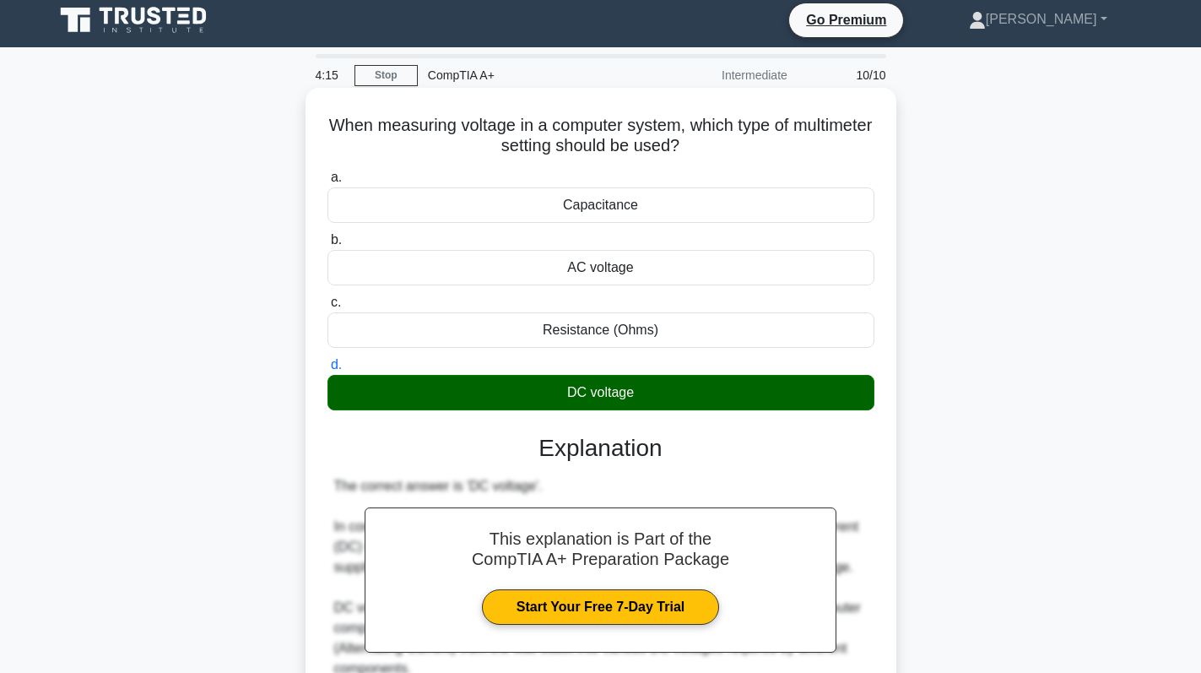
scroll to position [0, 0]
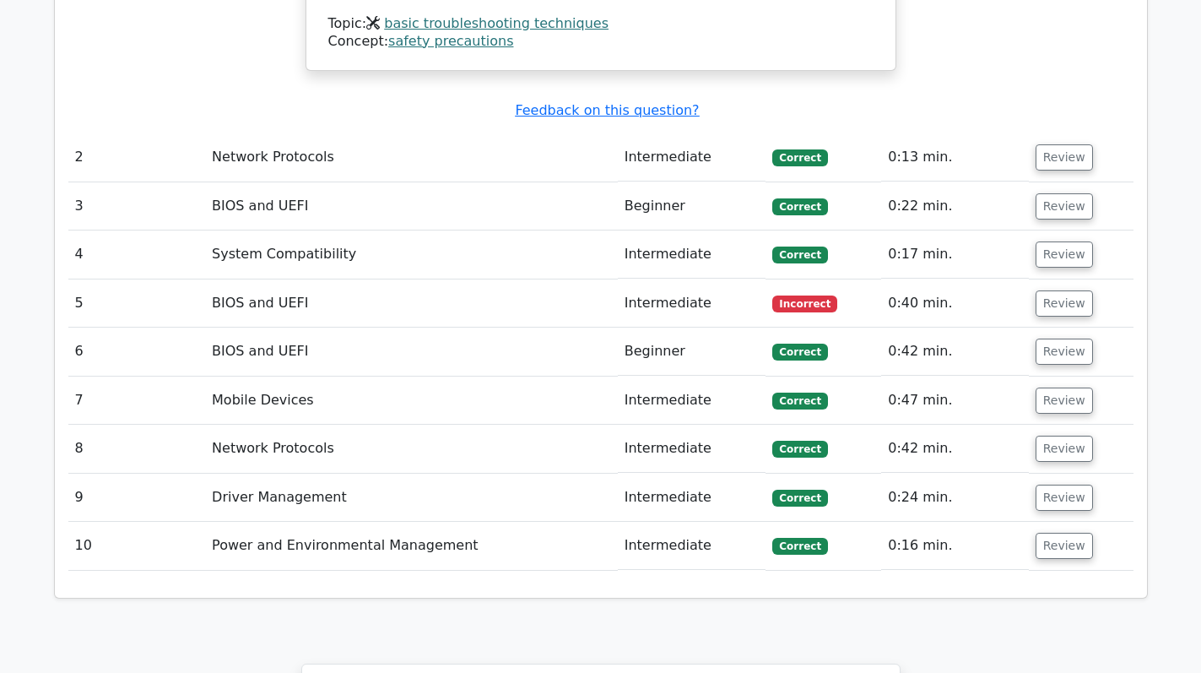
scroll to position [2279, 0]
